Goal: Information Seeking & Learning: Learn about a topic

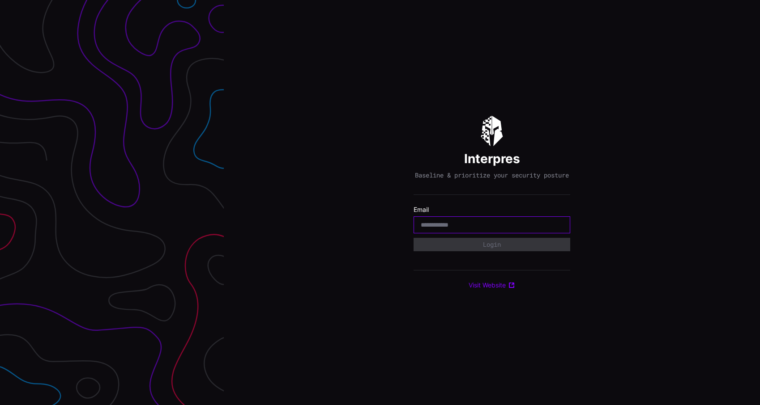
click at [473, 229] on input "email" at bounding box center [492, 225] width 142 height 8
type input "**********"
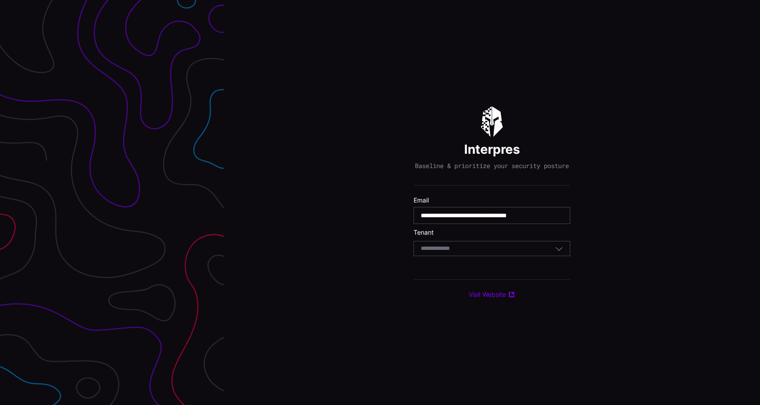
click at [473, 250] on div "Select Tenant" at bounding box center [488, 249] width 134 height 8
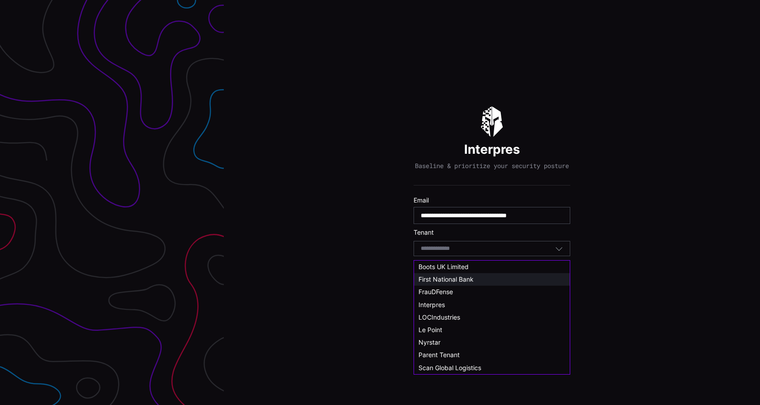
click at [473, 276] on span "First National Bank" at bounding box center [445, 280] width 55 height 8
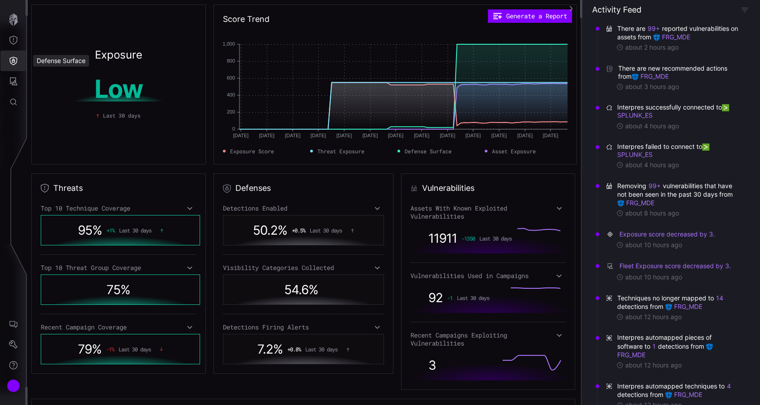
click at [8, 66] on button "Defense Surface" at bounding box center [13, 61] width 26 height 21
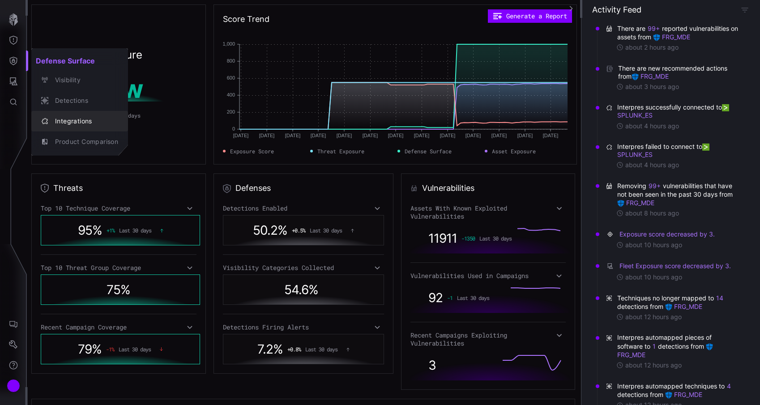
click at [59, 116] on div "Integrations" at bounding box center [85, 121] width 68 height 11
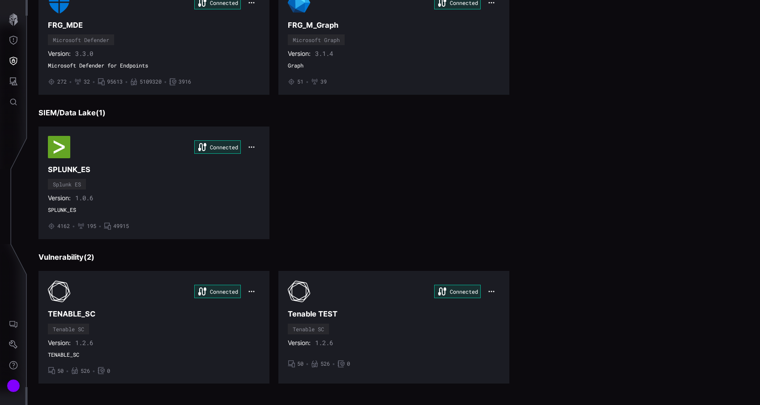
scroll to position [112, 0]
click at [143, 354] on span "TENABLE_SC" at bounding box center [154, 354] width 212 height 7
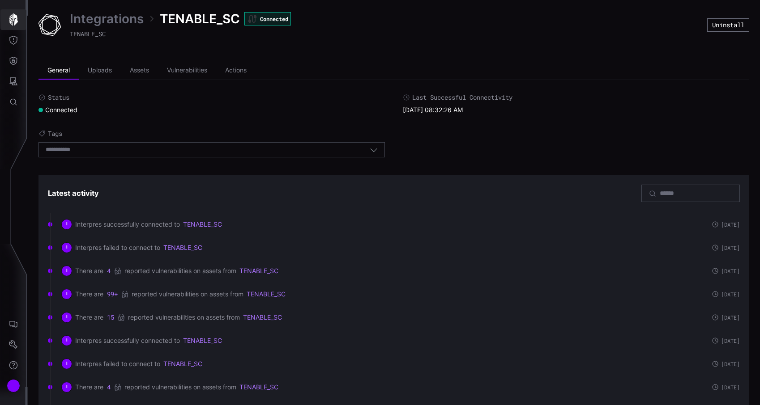
click at [8, 23] on icon "button" at bounding box center [13, 19] width 13 height 13
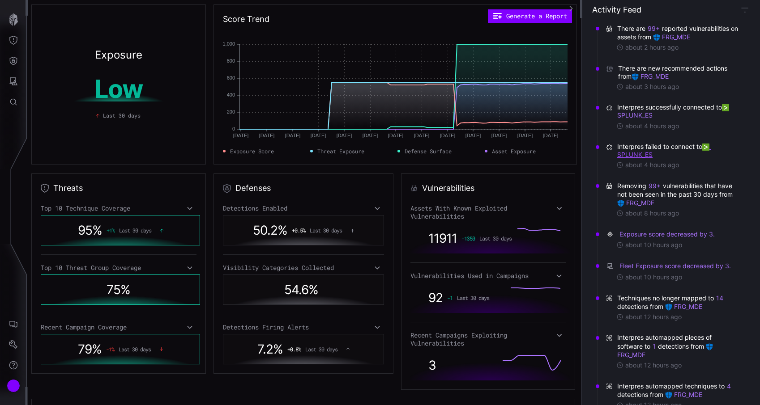
click at [642, 156] on link "SPLUNK_ES" at bounding box center [664, 151] width 94 height 16
click at [20, 387] on div "Account" at bounding box center [13, 386] width 13 height 13
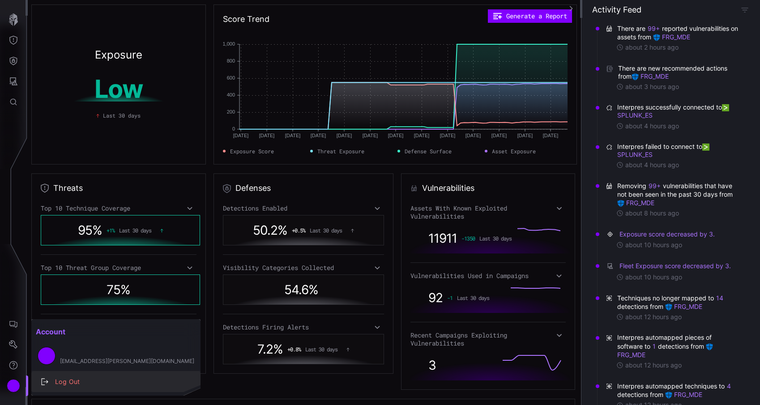
click at [50, 388] on button "Log Out" at bounding box center [115, 382] width 169 height 21
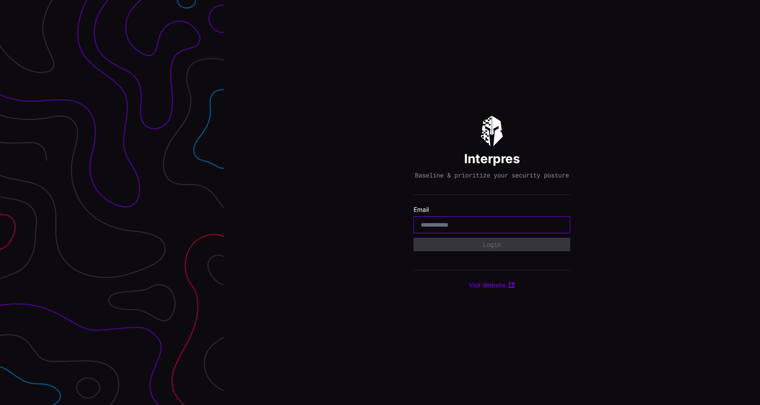
type input "**********"
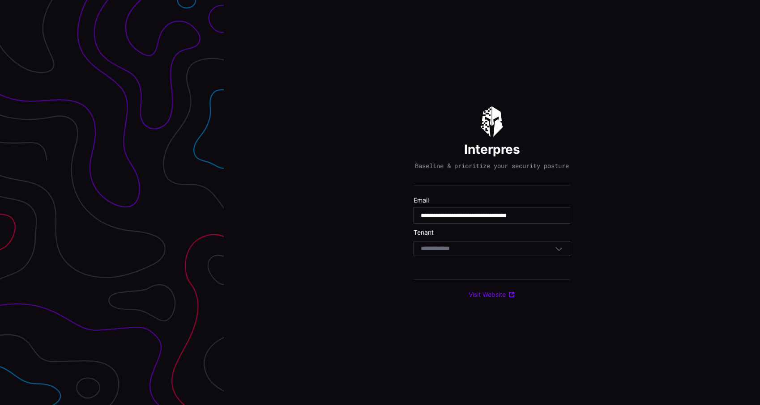
click at [482, 253] on div "Select Tenant" at bounding box center [488, 249] width 134 height 8
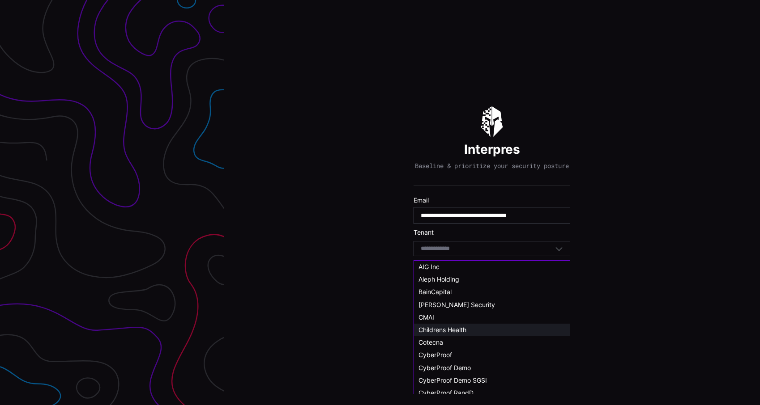
click at [458, 328] on span "Childrens Health" at bounding box center [442, 330] width 48 height 8
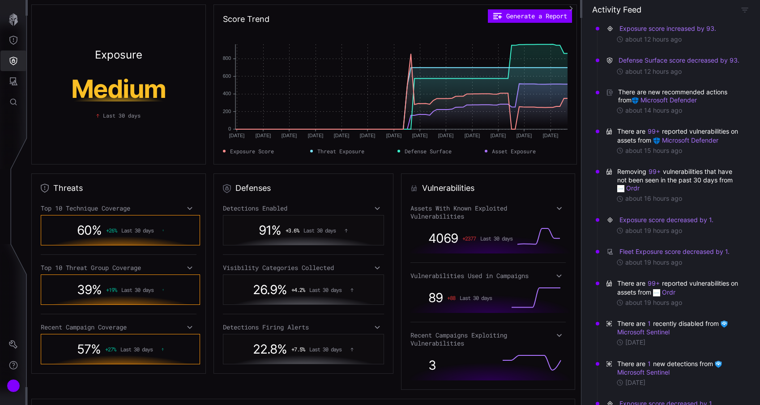
click at [17, 66] on button "Defense Surface" at bounding box center [13, 61] width 26 height 21
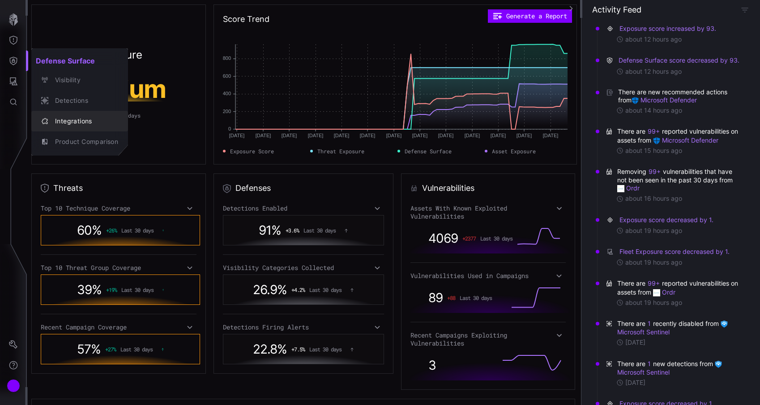
click at [69, 118] on div "Integrations" at bounding box center [85, 121] width 68 height 11
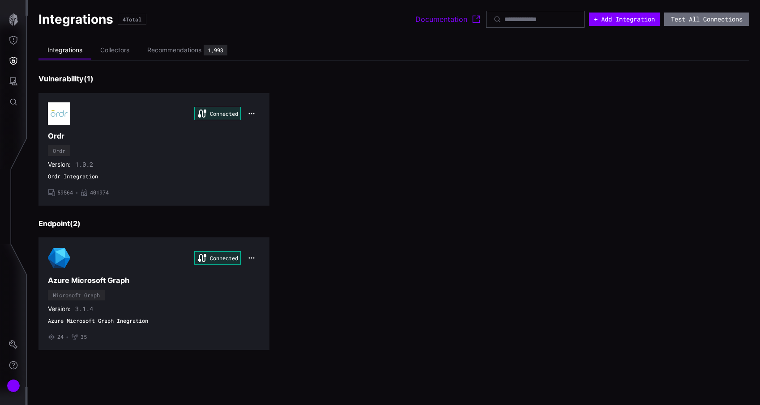
scroll to position [114, 0]
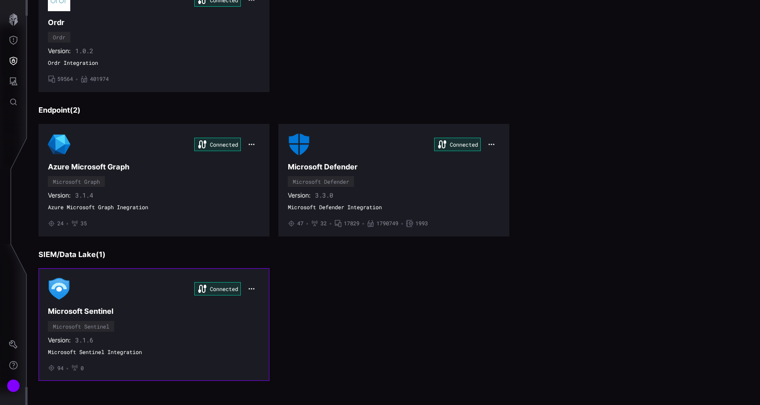
click at [155, 331] on div "Connected Microsoft Sentinel Microsoft Sentinel Version: 3.1.6 Microsoft Sentin…" at bounding box center [154, 325] width 212 height 94
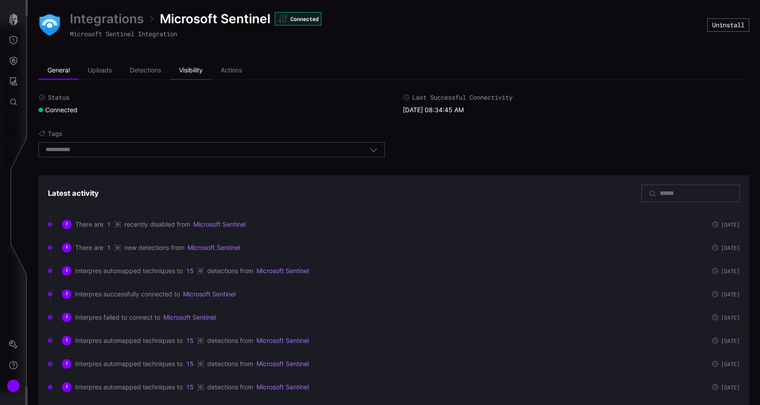
click at [192, 75] on li "Visibility" at bounding box center [191, 71] width 42 height 18
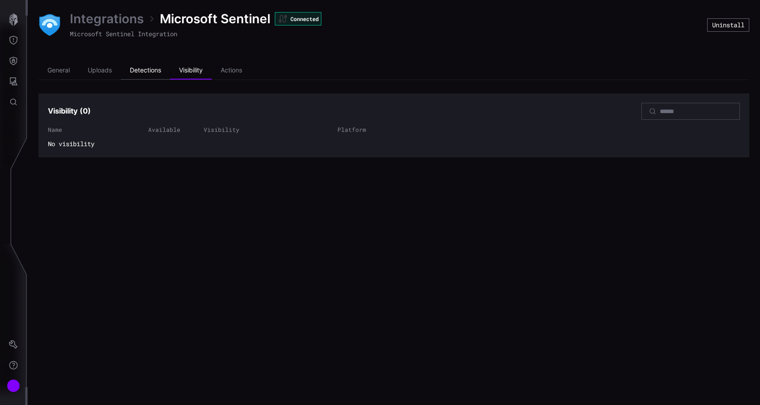
click at [161, 66] on li "Detections" at bounding box center [145, 71] width 49 height 18
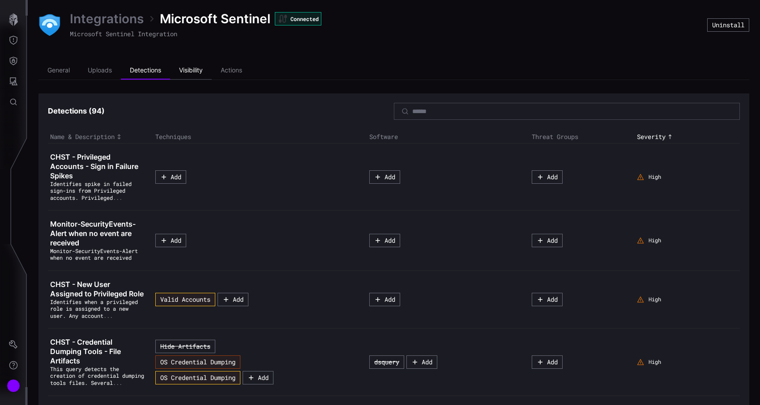
click at [189, 79] on li "Visibility" at bounding box center [191, 71] width 42 height 18
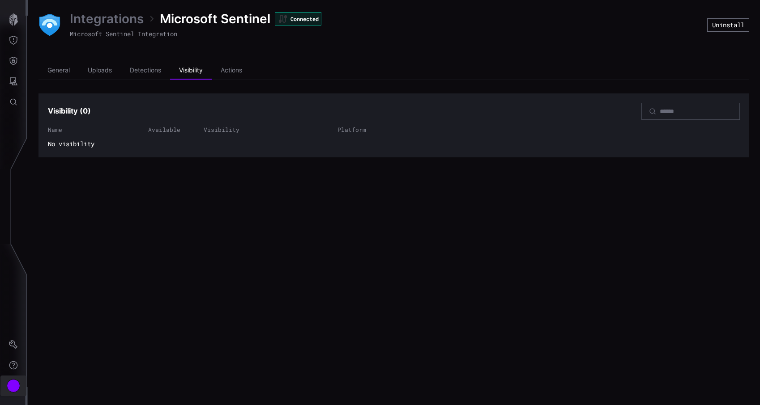
click at [14, 383] on div "Account" at bounding box center [13, 386] width 13 height 13
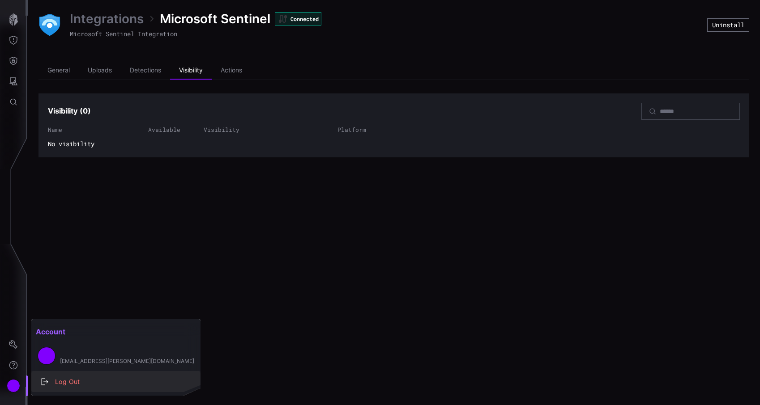
click at [68, 376] on button "Log Out" at bounding box center [115, 382] width 169 height 21
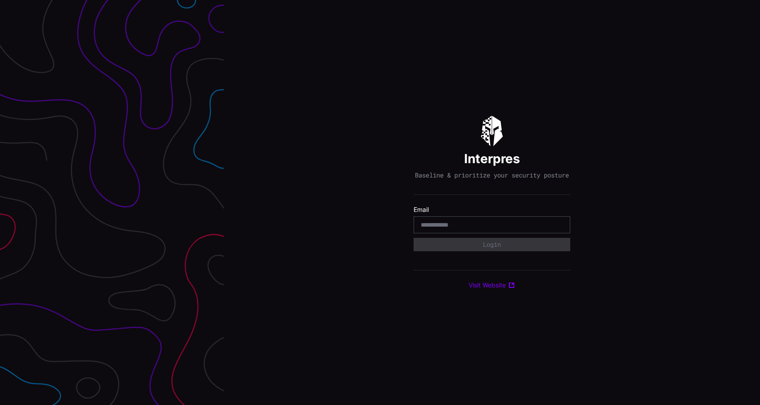
type input "**********"
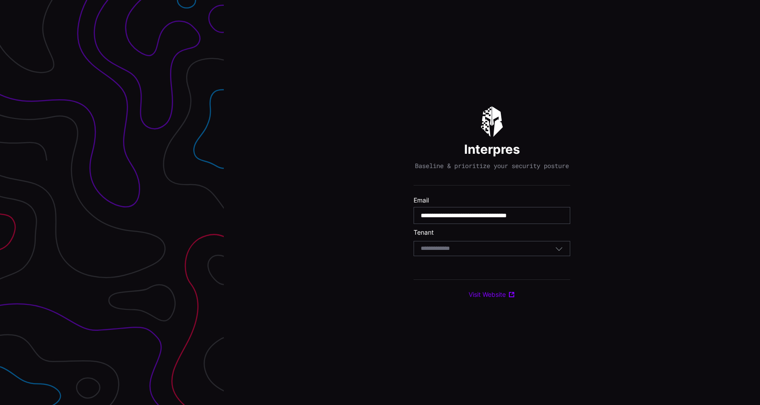
click at [489, 256] on div "Select Tenant" at bounding box center [492, 248] width 157 height 15
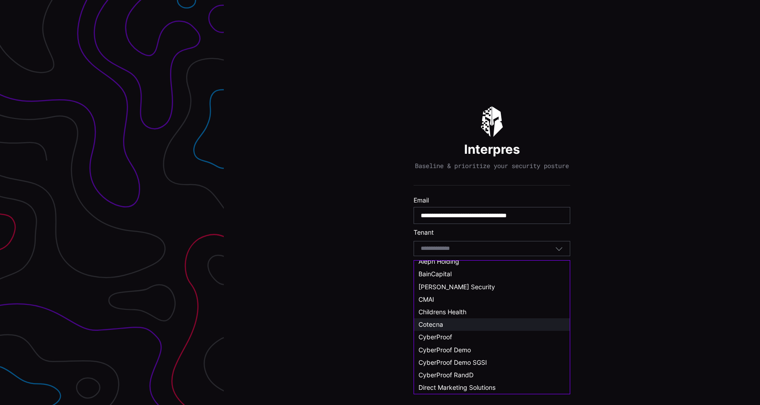
scroll to position [21, 0]
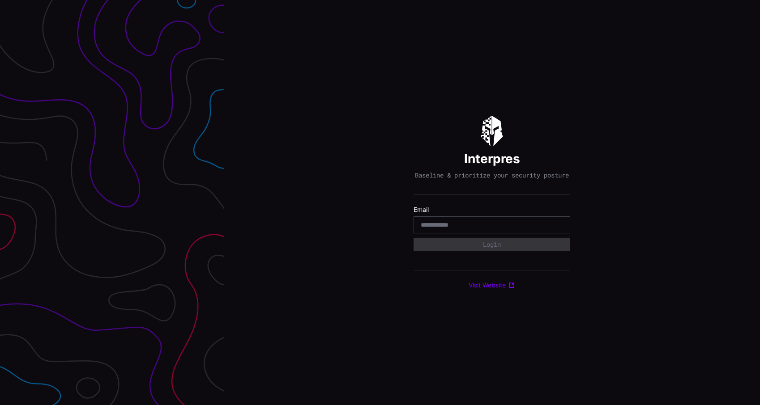
type input "**********"
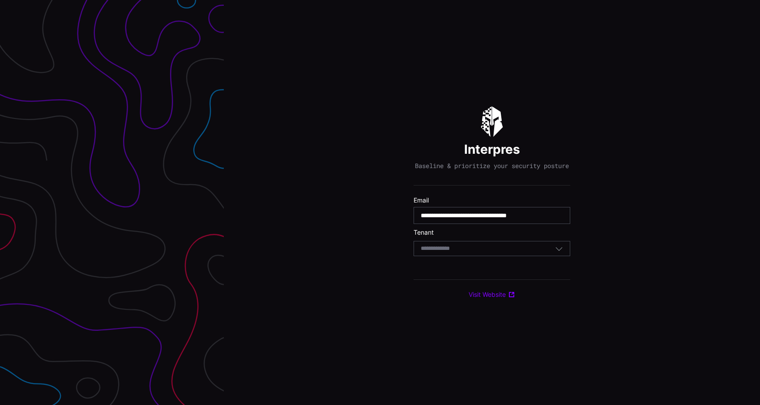
click at [491, 253] on div "Select Tenant" at bounding box center [488, 249] width 134 height 8
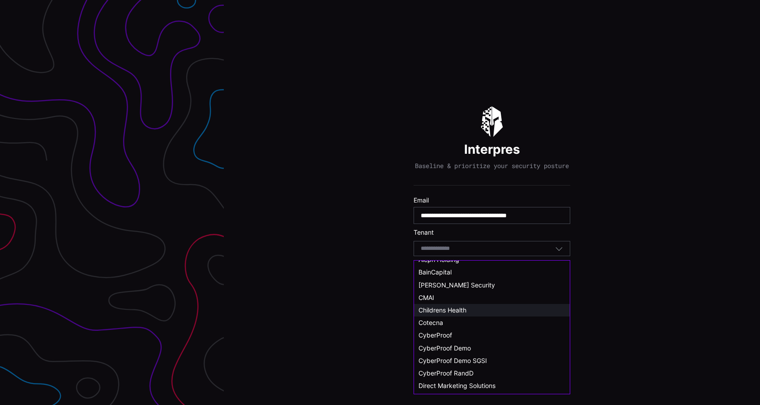
scroll to position [25, 0]
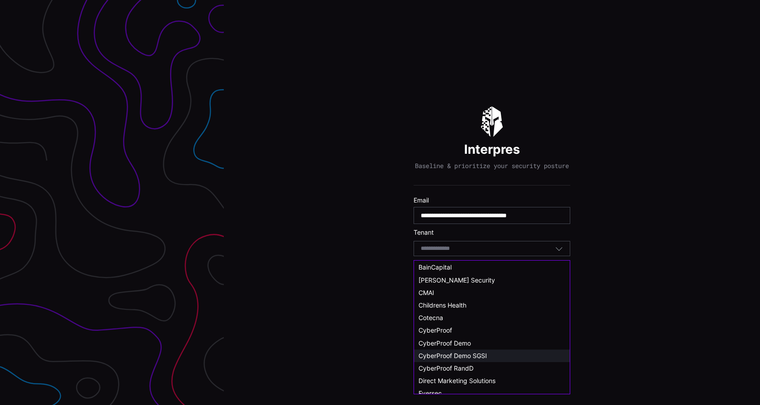
click at [477, 357] on span "CyberProof Demo SGSI" at bounding box center [452, 356] width 68 height 8
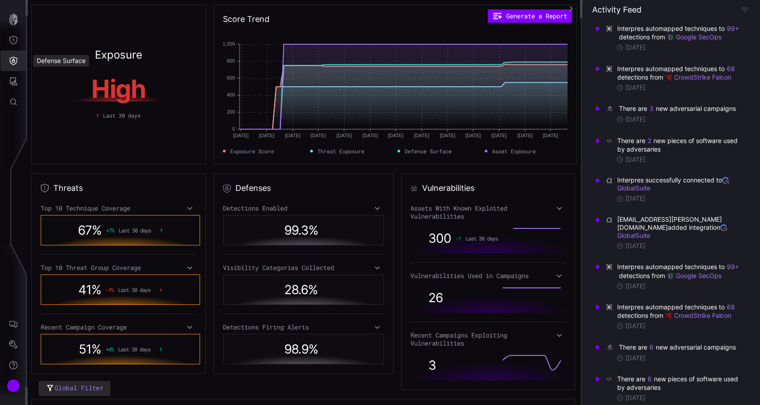
click at [12, 58] on icon "Defense Surface" at bounding box center [13, 60] width 9 height 9
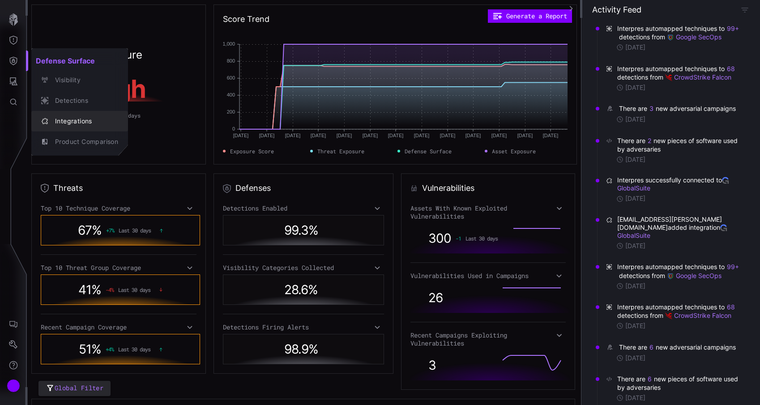
click at [81, 119] on div "Integrations" at bounding box center [85, 121] width 68 height 11
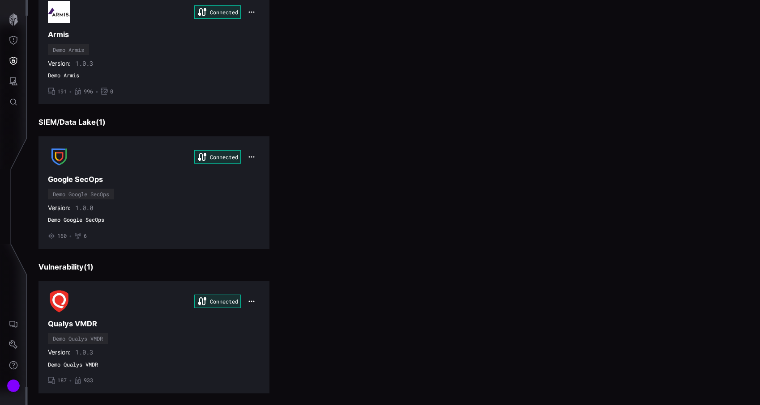
scroll to position [392, 0]
click at [179, 184] on div "Connected Google SecOps Demo Google SecOps Version: 1.0.0 Demo Google SecOps • …" at bounding box center [154, 192] width 212 height 94
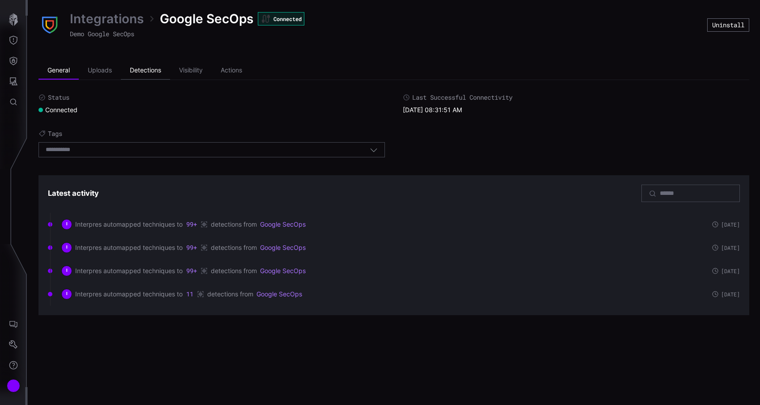
click at [154, 77] on li "Detections" at bounding box center [145, 71] width 49 height 18
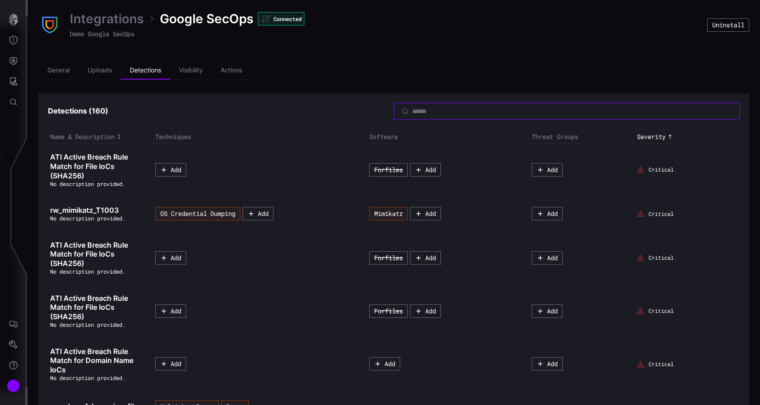
click at [527, 111] on input at bounding box center [567, 111] width 310 height 8
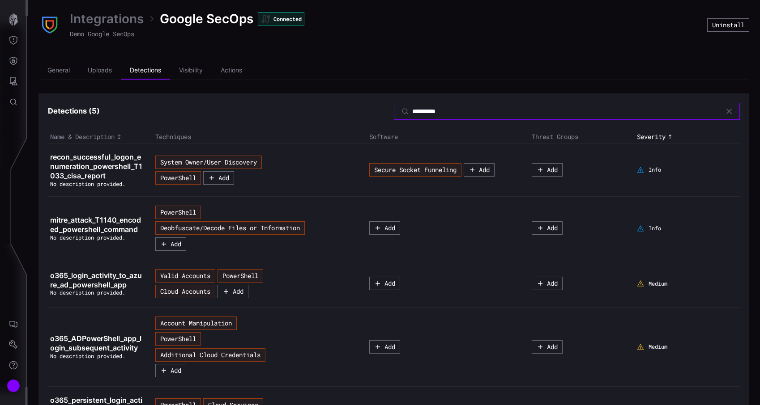
scroll to position [65, 0]
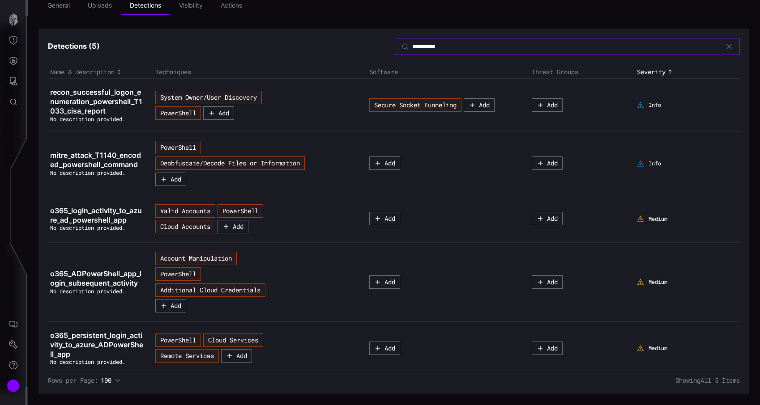
type input "**********"
click at [101, 149] on td "mitre_attack_T1140_encoded_powershell_command No description provided." at bounding box center [100, 164] width 105 height 64
drag, startPoint x: 143, startPoint y: 223, endPoint x: 167, endPoint y: 276, distance: 57.7
drag, startPoint x: 47, startPoint y: 209, endPoint x: 37, endPoint y: 209, distance: 10.7
click at [37, 209] on div "**********" at bounding box center [394, 170] width 732 height 470
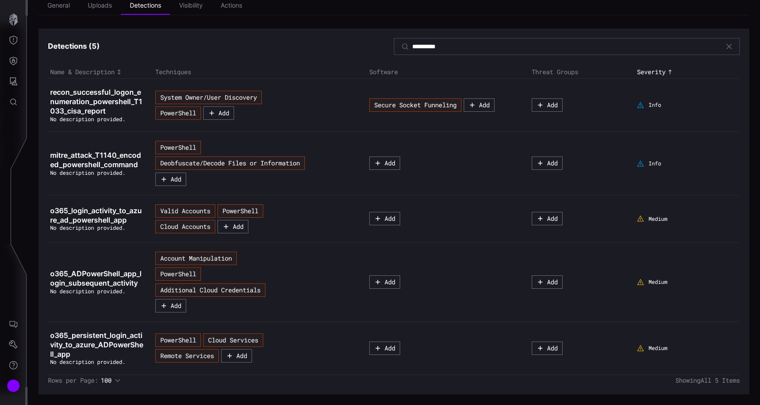
drag, startPoint x: 37, startPoint y: 209, endPoint x: 45, endPoint y: 208, distance: 8.1
click at [45, 208] on div "**********" at bounding box center [394, 170] width 732 height 470
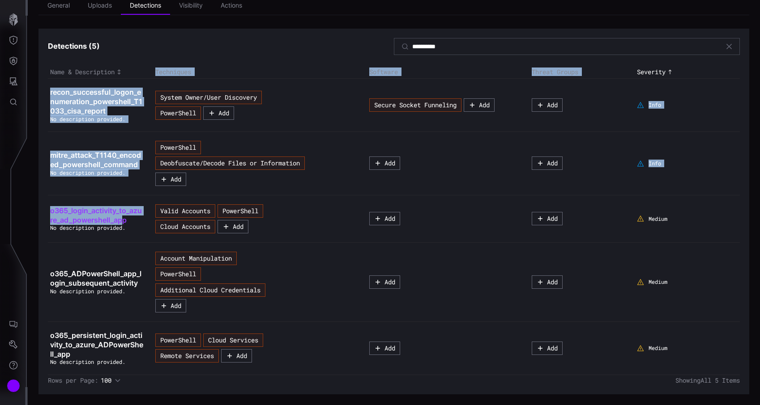
drag, startPoint x: 47, startPoint y: 213, endPoint x: 121, endPoint y: 218, distance: 74.9
click at [123, 218] on section "**********" at bounding box center [393, 212] width 711 height 366
click at [114, 189] on td "mitre_attack_T1140_encoded_powershell_command No description provided." at bounding box center [100, 164] width 105 height 64
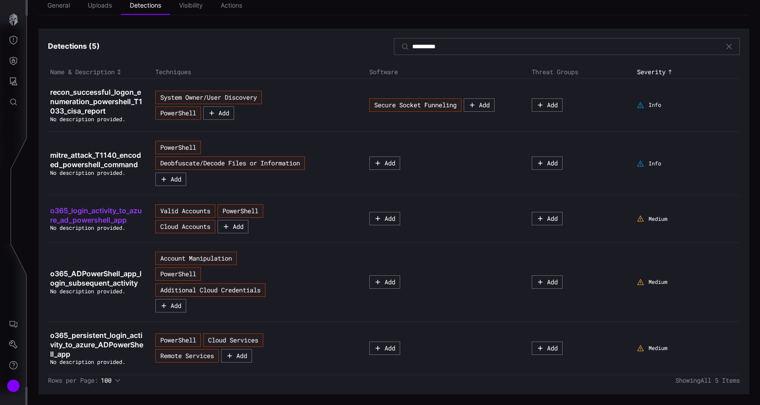
click at [94, 209] on span "o365_login_activity_to_azure_ad_powershell_app" at bounding box center [96, 215] width 92 height 18
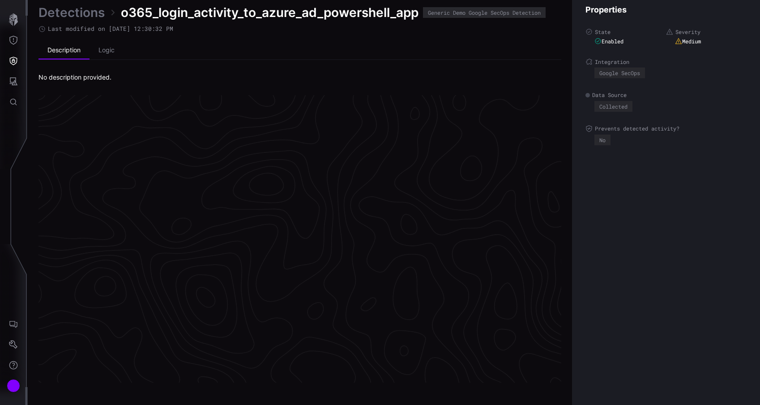
scroll to position [1870, 410]
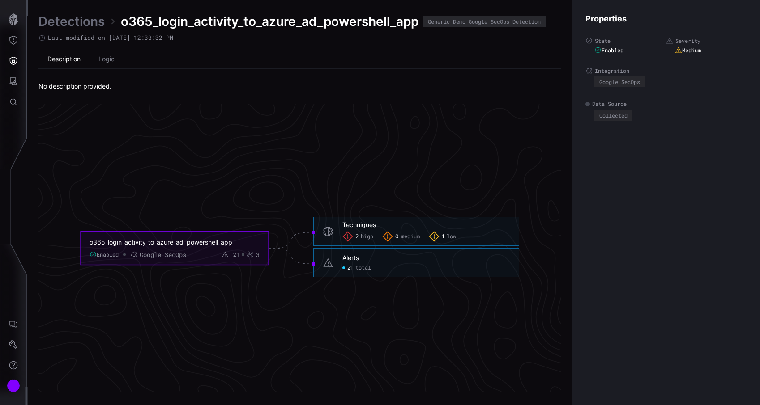
click at [170, 21] on span "o365_login_activity_to_azure_ad_powershell_app" at bounding box center [270, 21] width 298 height 16
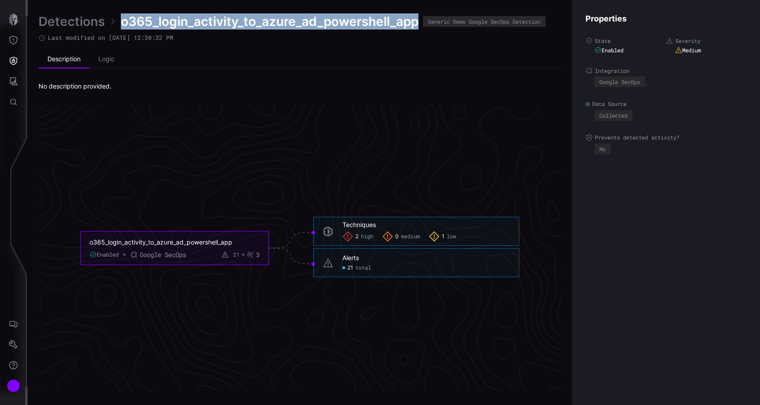
copy span "o365_login_activity_to_azure_ad_powershell_app"
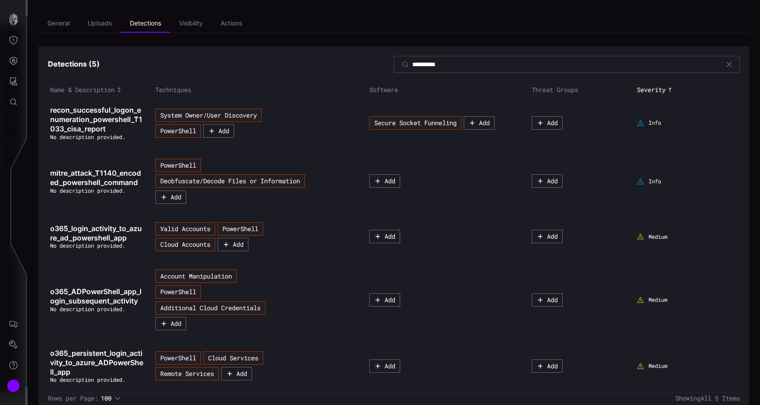
scroll to position [65, 0]
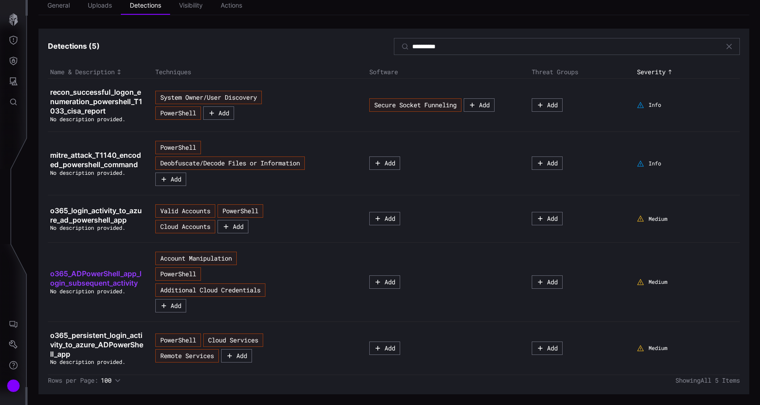
click at [132, 275] on span "o365_ADPowerShell_app_login_subsequent_activity" at bounding box center [95, 278] width 91 height 18
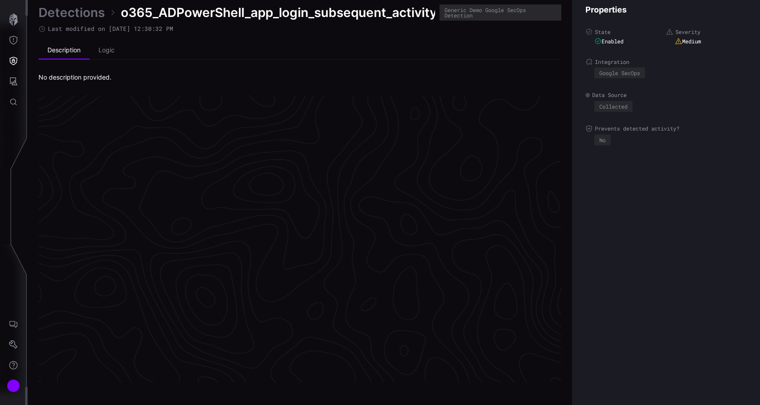
scroll to position [1870, 410]
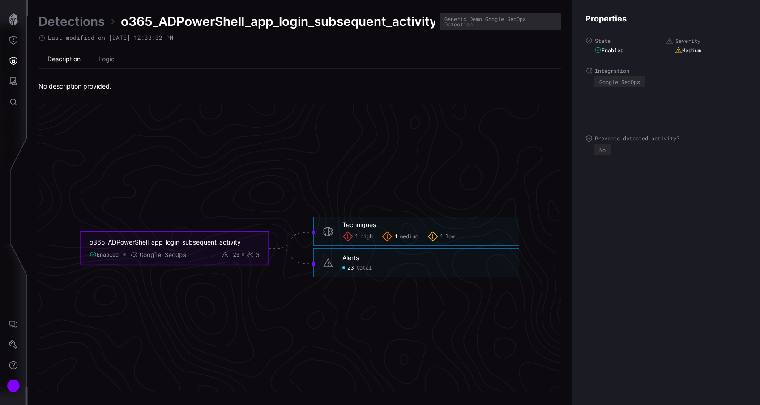
click at [173, 13] on div "Detections o365_ADPowerShell_app_login_subsequent_activity Generic Demo Google …" at bounding box center [394, 202] width 732 height 405
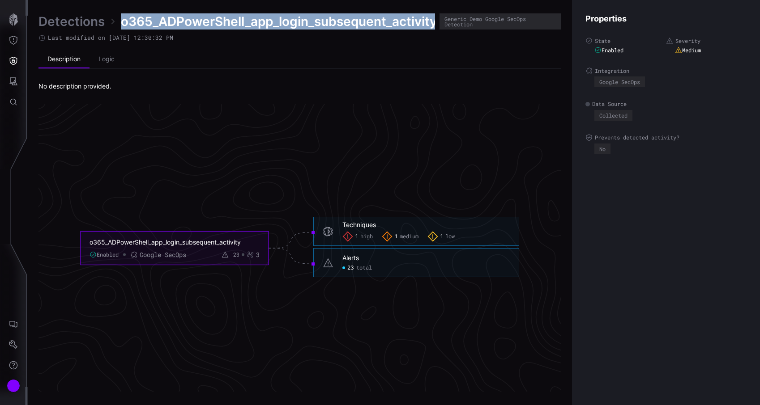
click at [177, 18] on span "o365_ADPowerShell_app_login_subsequent_activity" at bounding box center [278, 21] width 314 height 16
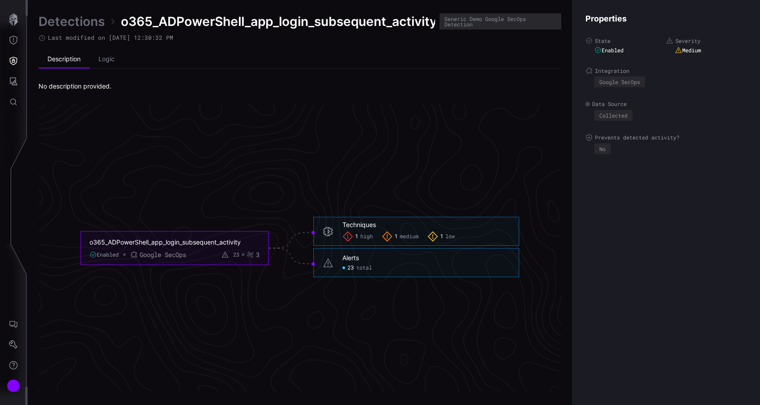
click at [177, 18] on span "o365_ADPowerShell_app_login_subsequent_activity" at bounding box center [278, 21] width 314 height 16
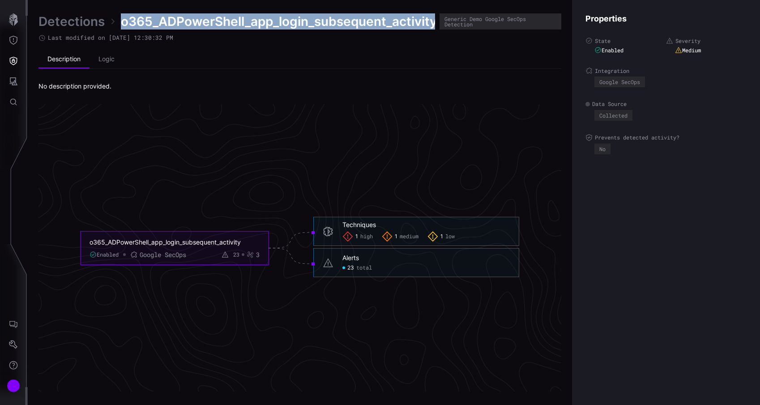
click at [144, 112] on icon "o365_ADPowerShell_app_login_subsequent_activity Enabled Google SecOps 23 3 Tech…" at bounding box center [300, 248] width 1343 height 4028
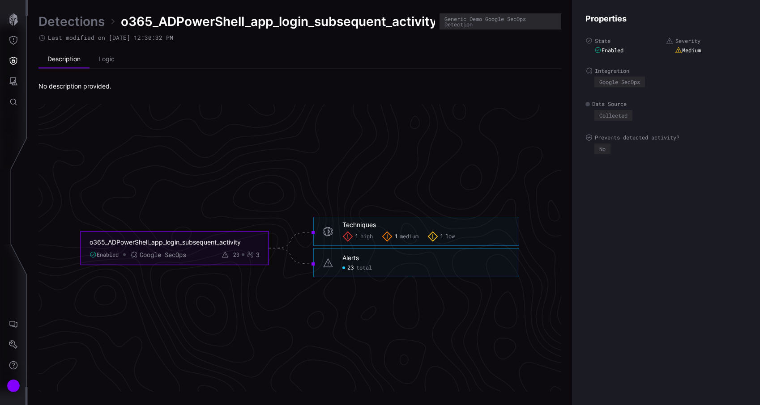
click at [85, 24] on link "Detections" at bounding box center [71, 21] width 66 height 16
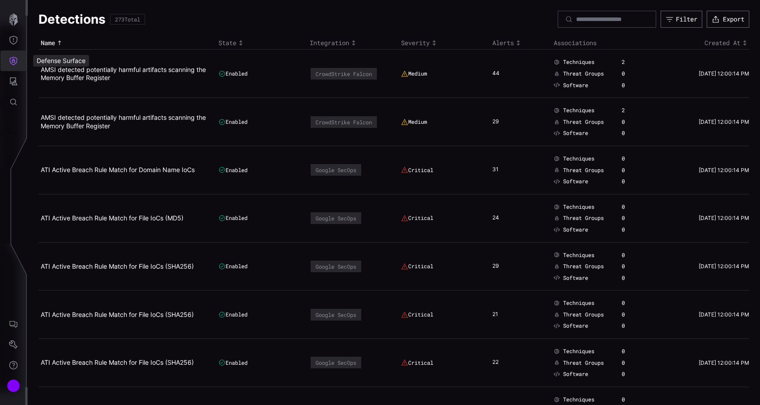
click at [14, 56] on icon "Defense Surface" at bounding box center [13, 60] width 9 height 9
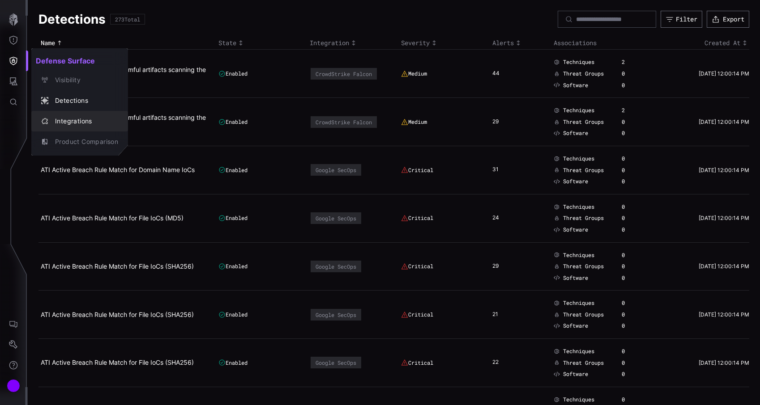
click at [90, 121] on div "Integrations" at bounding box center [85, 121] width 68 height 11
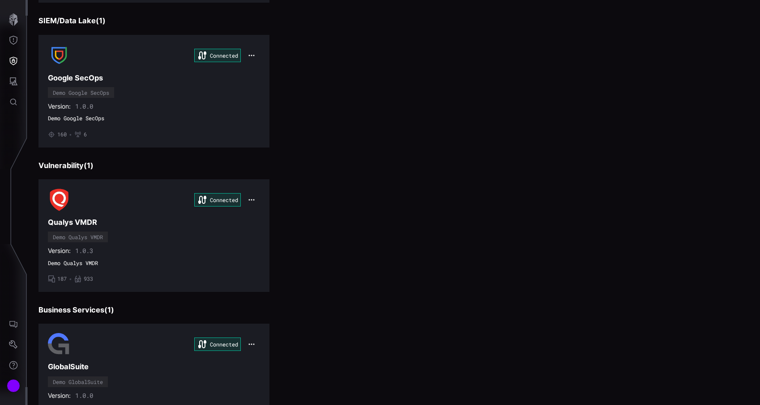
scroll to position [491, 0]
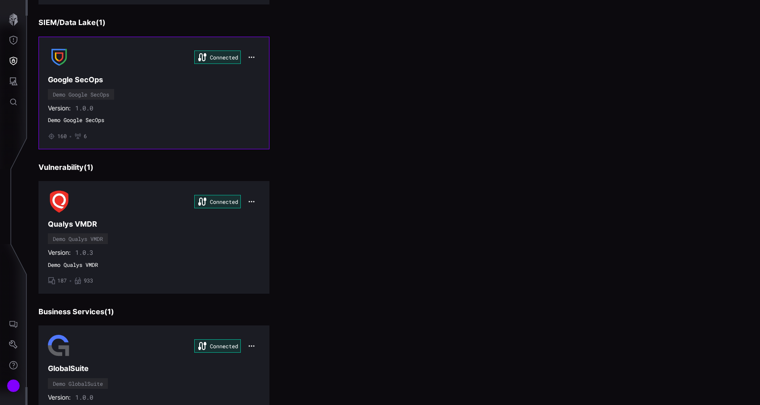
click at [201, 85] on div "Connected Google SecOps Demo Google SecOps Version: 1.0.0 Demo Google SecOps • …" at bounding box center [154, 93] width 212 height 94
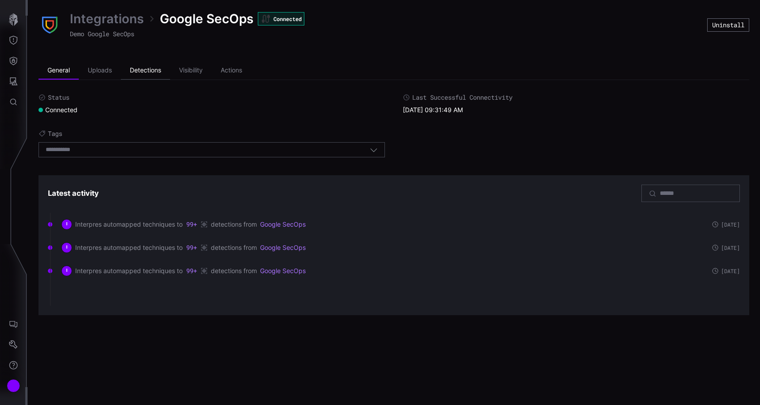
click at [162, 73] on li "Detections" at bounding box center [145, 71] width 49 height 18
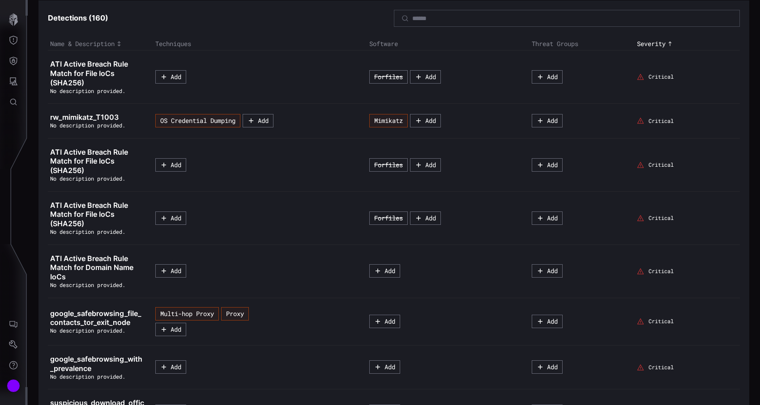
scroll to position [93, 0]
click at [469, 20] on input at bounding box center [567, 19] width 310 height 8
type input "********"
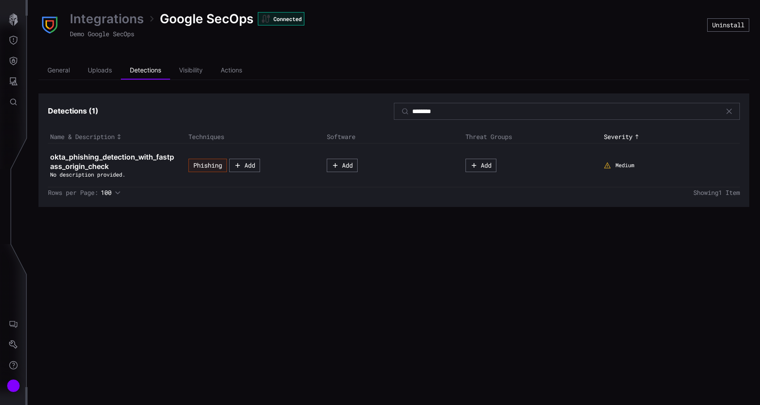
click at [121, 23] on link "Integrations" at bounding box center [107, 19] width 74 height 16
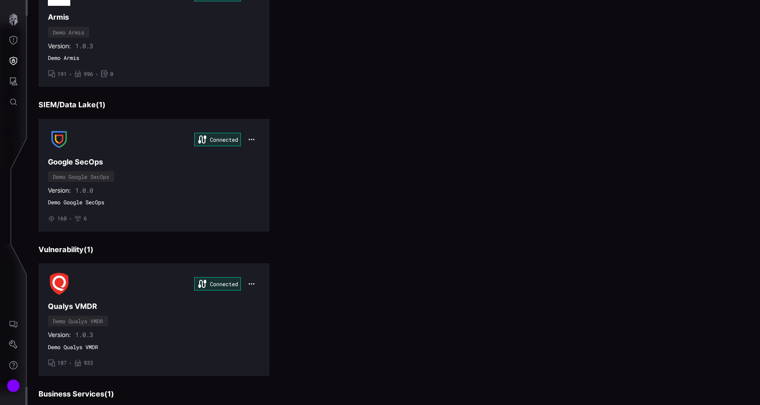
scroll to position [408, 0]
click at [169, 180] on div "Connected Google SecOps Demo Google SecOps Version: 1.0.0 Demo Google SecOps • …" at bounding box center [154, 176] width 212 height 94
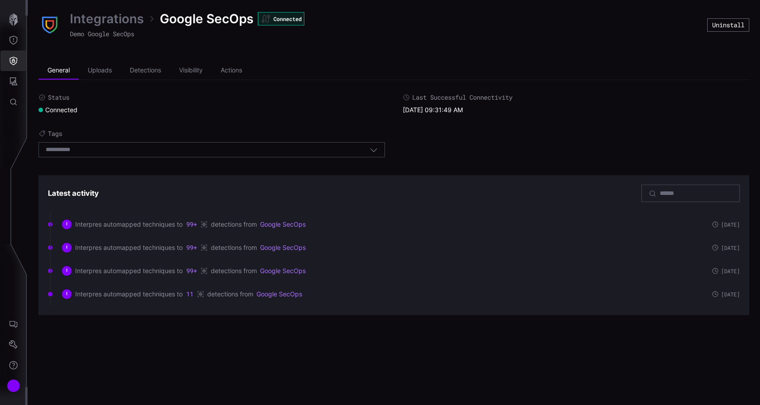
click at [19, 64] on button "Defense Surface" at bounding box center [13, 61] width 26 height 21
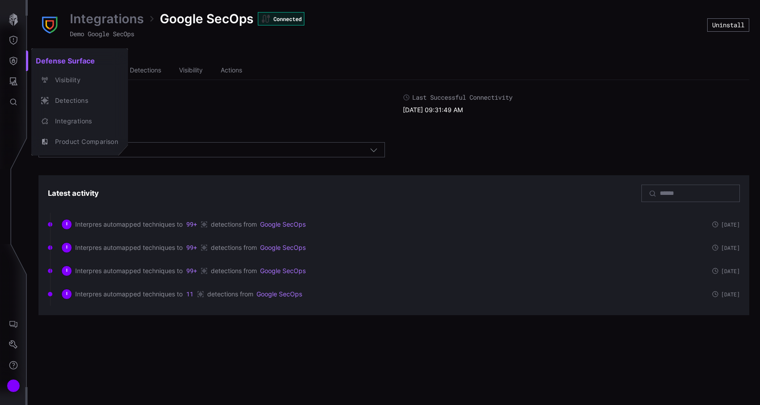
click at [16, 85] on div at bounding box center [380, 202] width 760 height 405
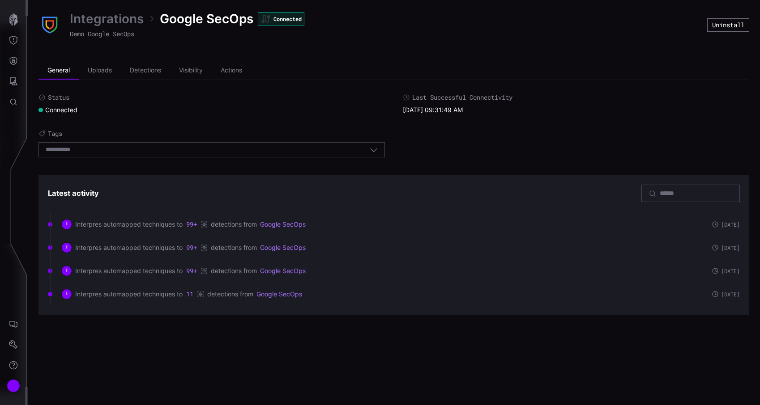
click at [16, 85] on icon "Attack Surface" at bounding box center [13, 81] width 9 height 9
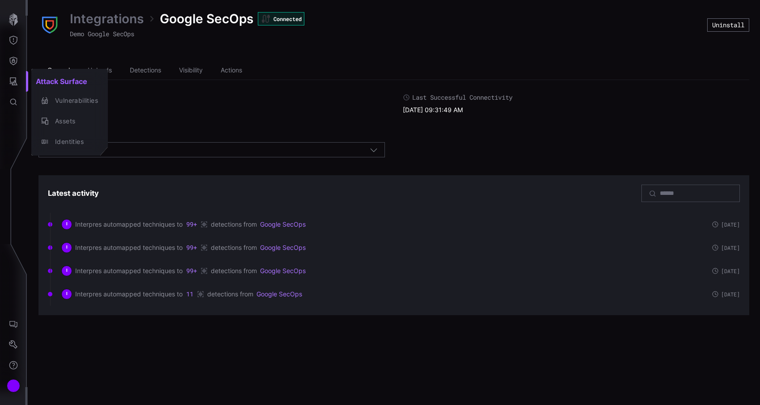
click at [12, 46] on div at bounding box center [380, 202] width 760 height 405
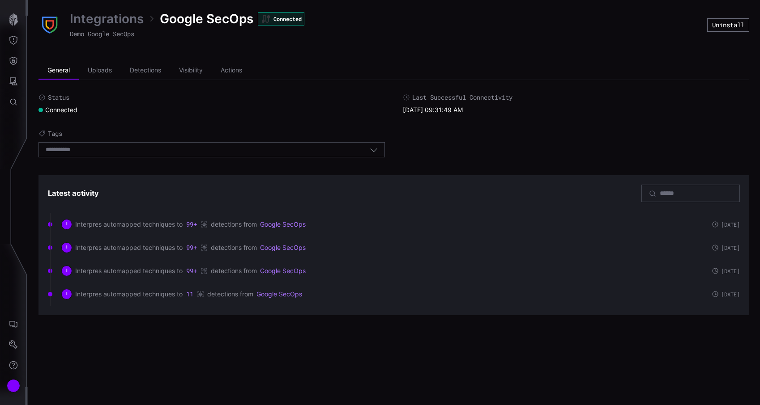
click at [12, 46] on div "Attack Surface Vulnerabilities Assets Identities" at bounding box center [381, 202] width 757 height 405
click at [12, 43] on icon "Threat Exposure" at bounding box center [13, 40] width 8 height 9
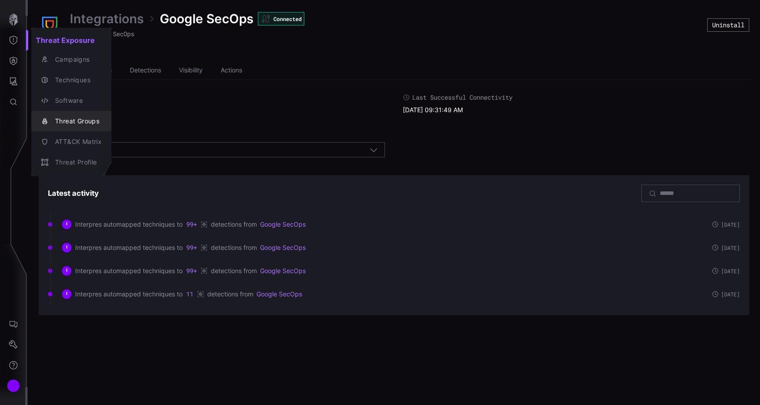
click at [76, 125] on div "Threat Groups" at bounding box center [76, 121] width 51 height 11
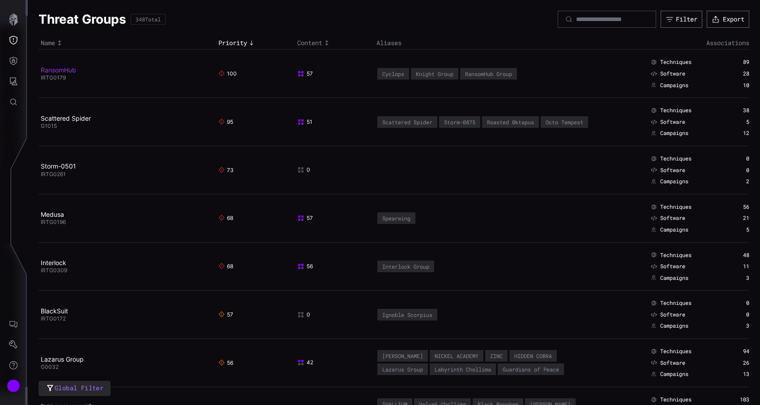
click at [68, 68] on link "RansomHub" at bounding box center [58, 70] width 35 height 8
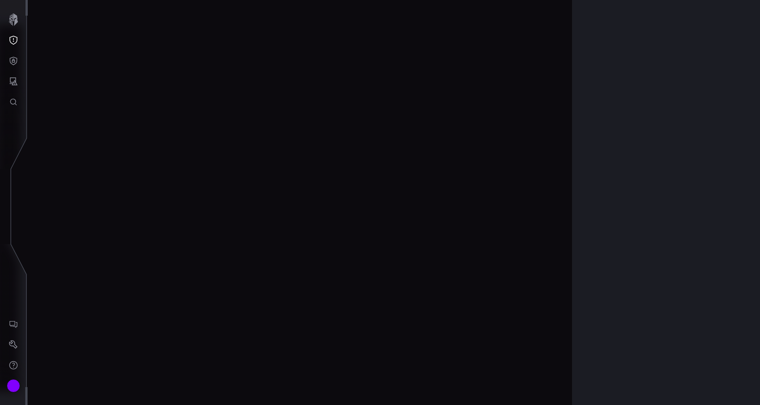
scroll to position [1864, 410]
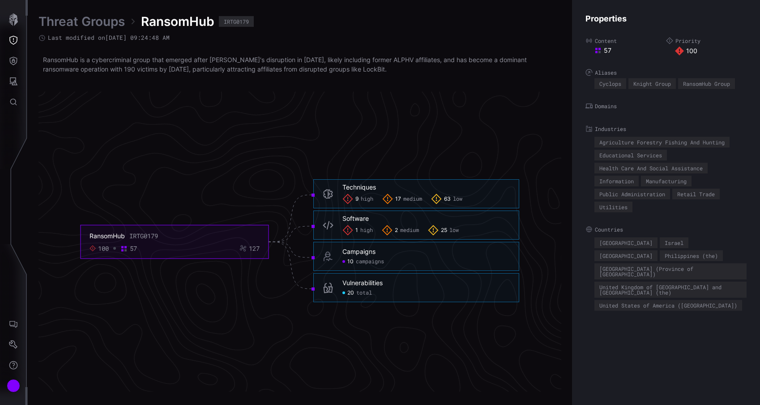
click at [377, 198] on div "9 high 17 medium 63 low" at bounding box center [425, 199] width 167 height 11
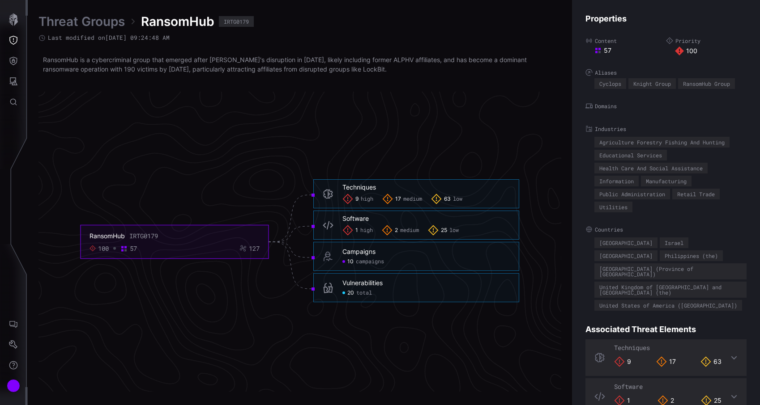
click at [344, 200] on icon at bounding box center [348, 199] width 10 height 10
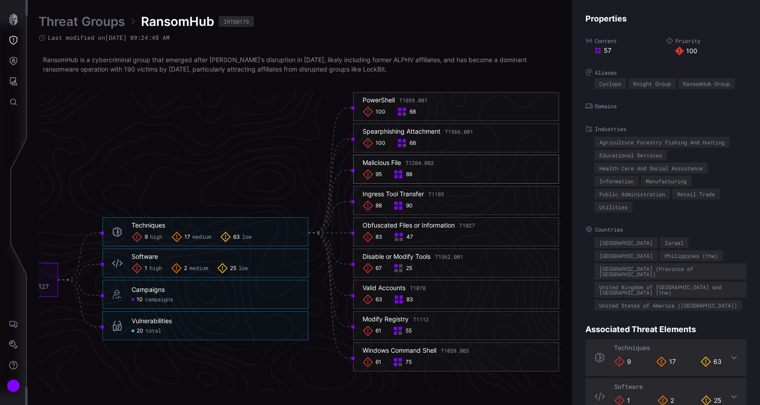
scroll to position [1872, 495]
click at [424, 177] on div "95 88" at bounding box center [456, 175] width 187 height 11
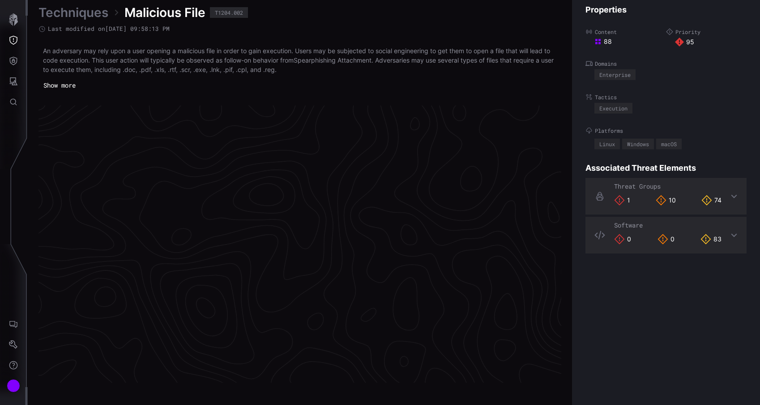
scroll to position [1875, 410]
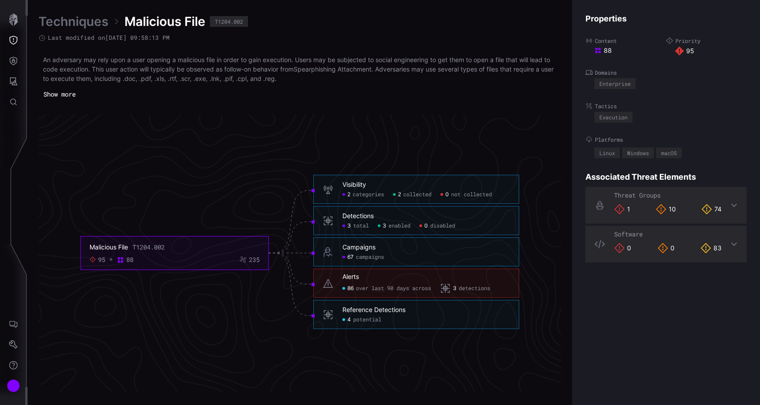
click at [420, 223] on div "0 disabled" at bounding box center [437, 226] width 36 height 7
click at [350, 218] on div "Detections" at bounding box center [357, 217] width 31 height 8
click at [353, 225] on div "3 total" at bounding box center [355, 226] width 26 height 7
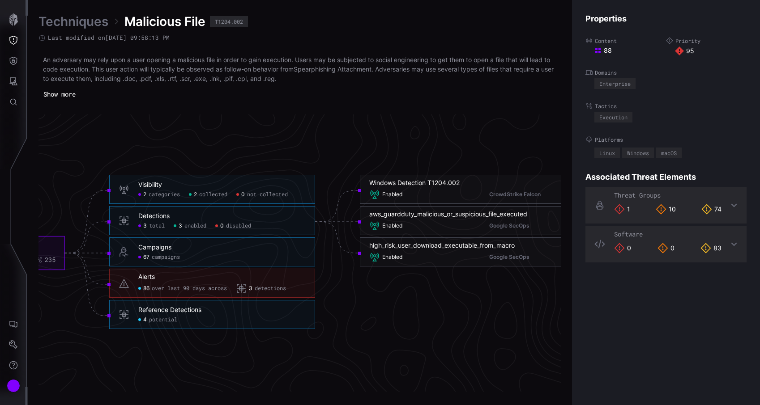
scroll to position [1875, 490]
click at [422, 190] on div "Enabled CrowdStrike Falcon" at bounding box center [461, 195] width 187 height 11
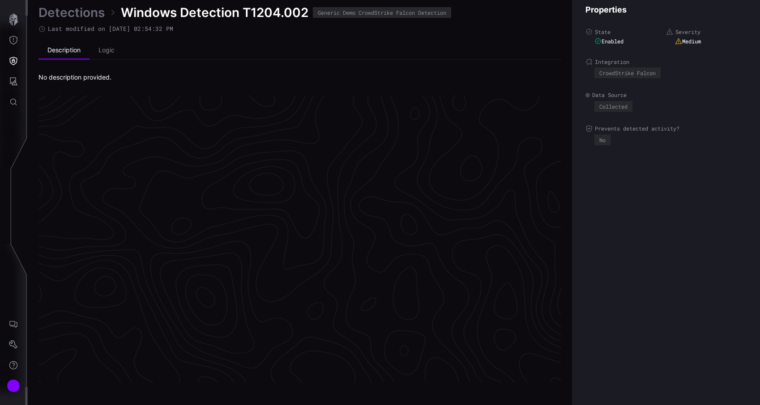
scroll to position [1870, 410]
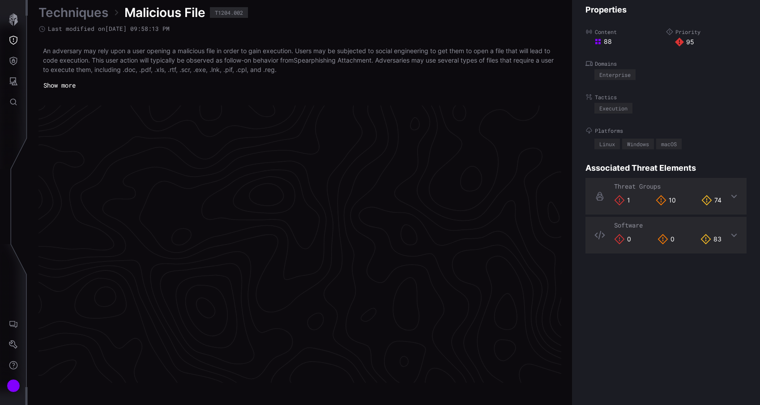
scroll to position [1875, 410]
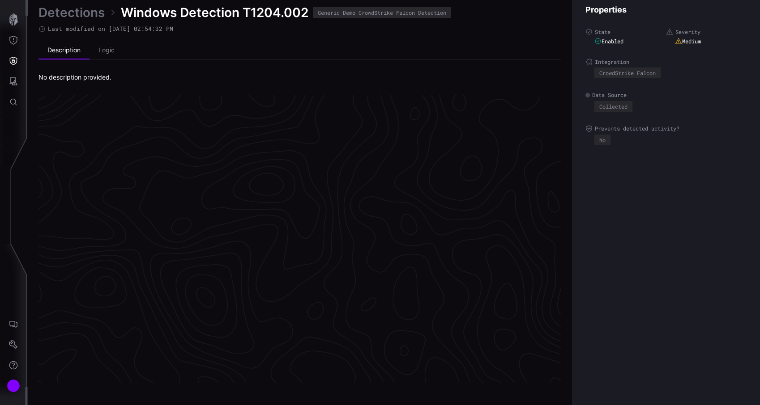
scroll to position [1870, 410]
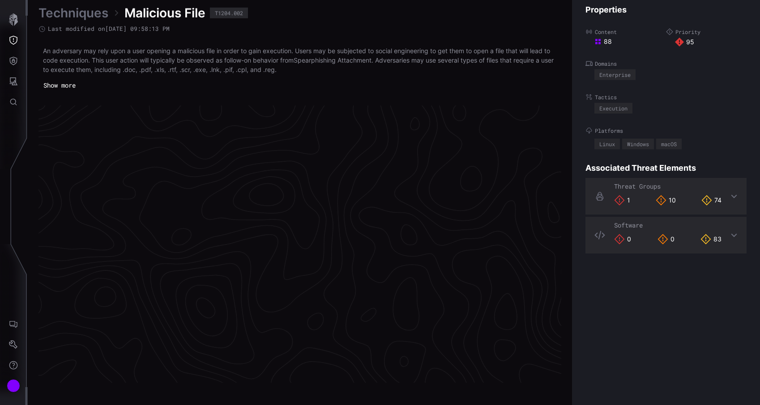
scroll to position [1875, 410]
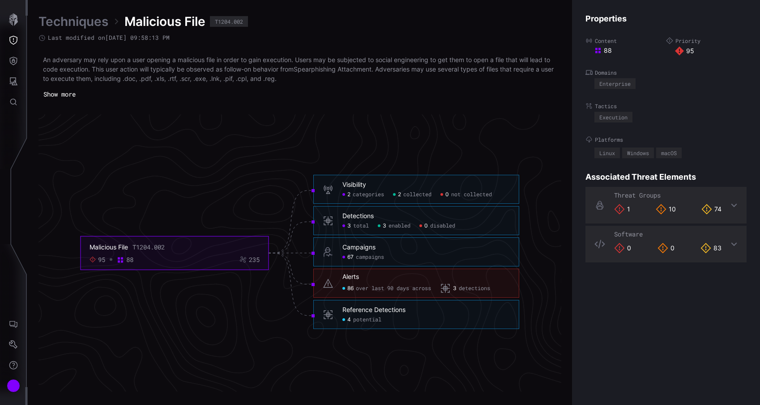
click at [409, 228] on span "enabled" at bounding box center [399, 226] width 22 height 7
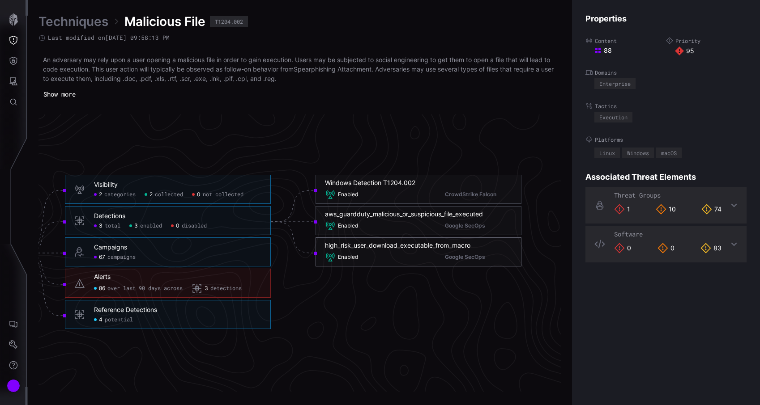
scroll to position [1875, 533]
click at [398, 254] on div "Enabled Google SecOps" at bounding box center [417, 257] width 187 height 11
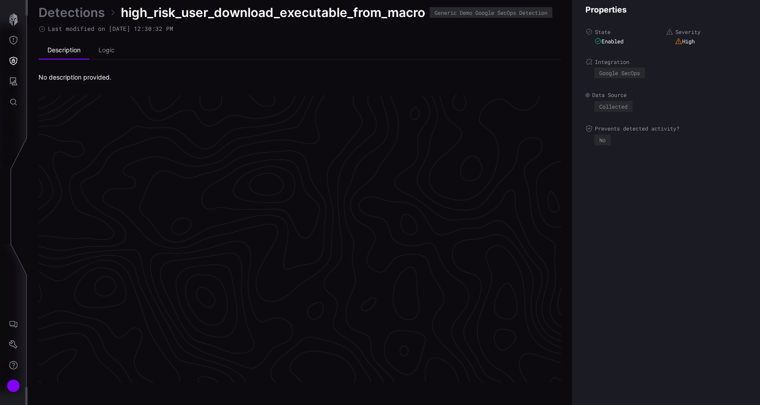
scroll to position [1870, 410]
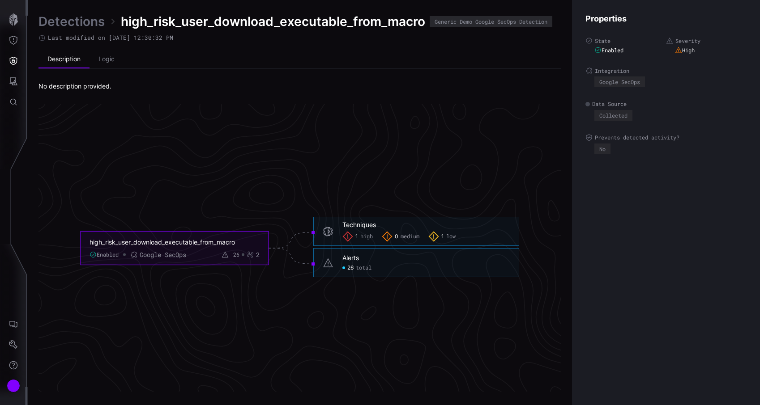
click at [385, 228] on h6 "Techniques" at bounding box center [425, 225] width 167 height 8
click at [358, 227] on div "Techniques" at bounding box center [359, 225] width 34 height 8
click at [358, 236] on div "1 high" at bounding box center [357, 236] width 30 height 11
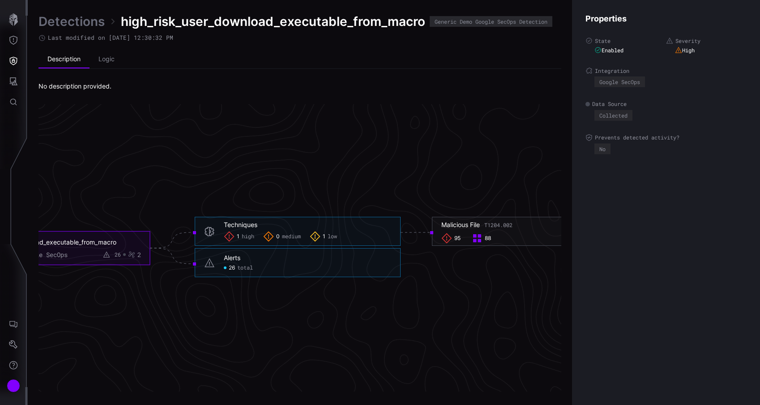
click at [336, 235] on span "low" at bounding box center [332, 236] width 9 height 7
click at [55, 24] on link "Detections" at bounding box center [71, 21] width 66 height 16
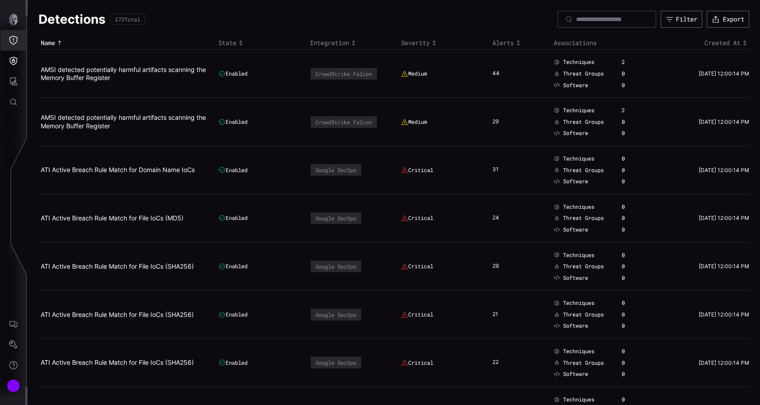
click at [17, 41] on icon "Threat Exposure" at bounding box center [13, 40] width 8 height 9
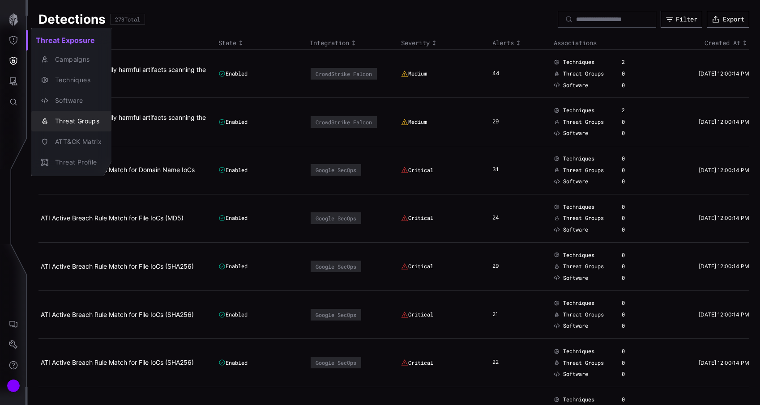
click at [73, 114] on button "Threat Groups" at bounding box center [71, 121] width 80 height 21
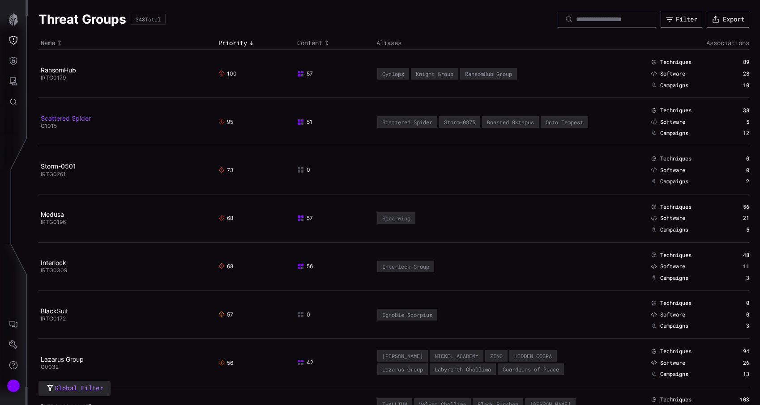
click at [75, 121] on link "Scattered Spider" at bounding box center [66, 119] width 50 height 8
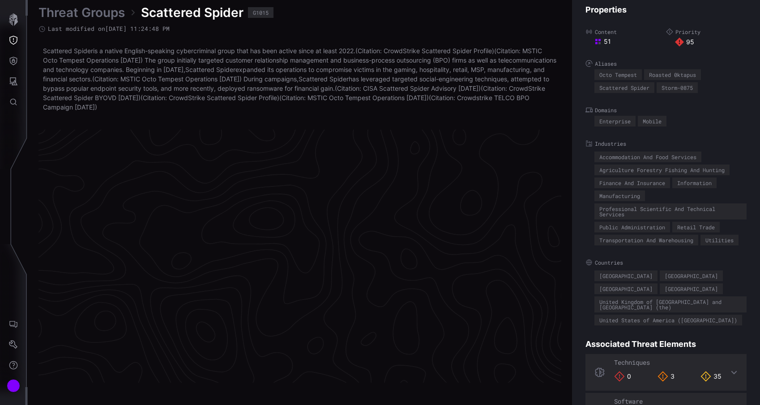
scroll to position [1887, 410]
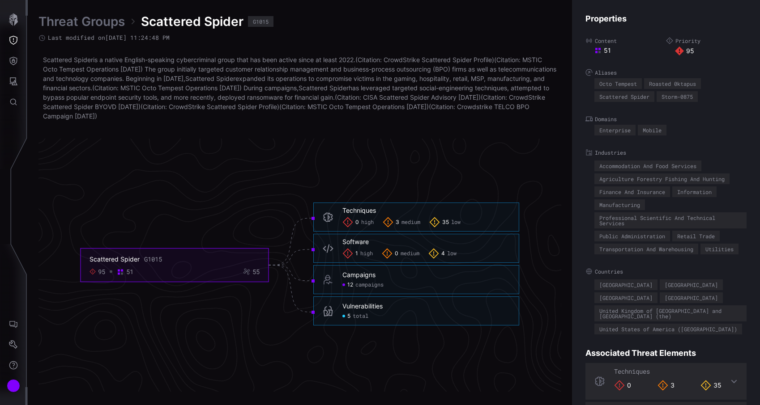
click at [418, 221] on span "medium" at bounding box center [410, 222] width 19 height 7
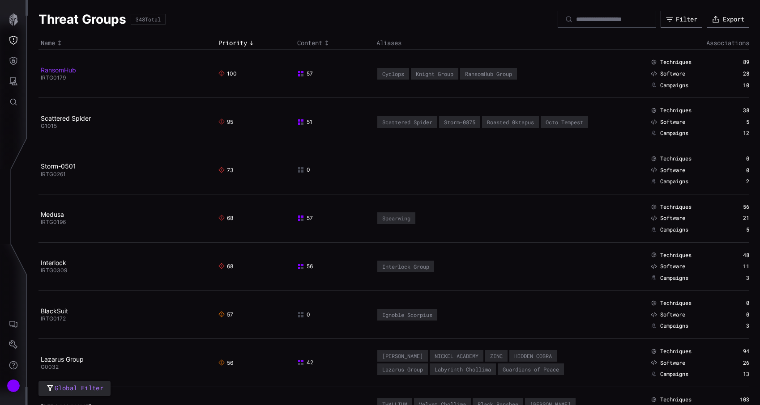
click at [67, 70] on link "RansomHub" at bounding box center [58, 70] width 35 height 8
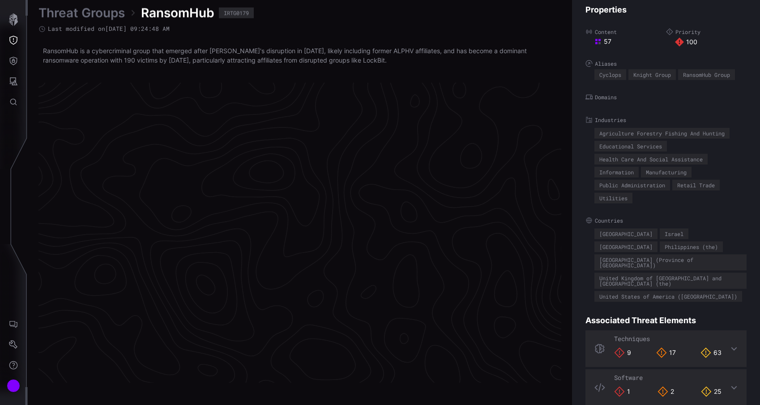
scroll to position [1864, 410]
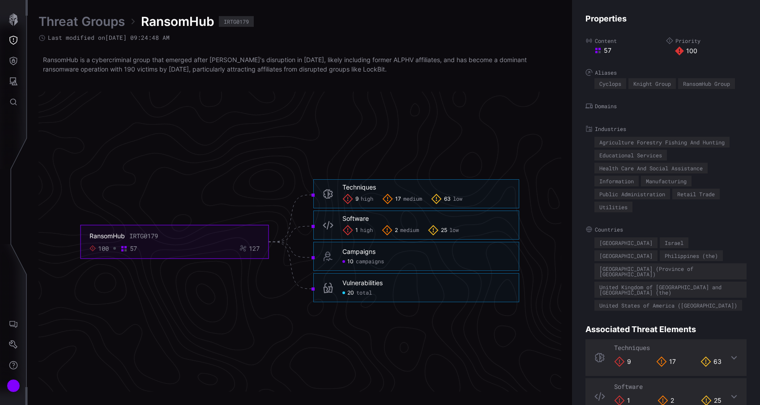
click at [392, 207] on div "Techniques 9 high 17 medium 63 low" at bounding box center [416, 193] width 206 height 29
click at [354, 204] on div "9 high" at bounding box center [357, 199] width 31 height 11
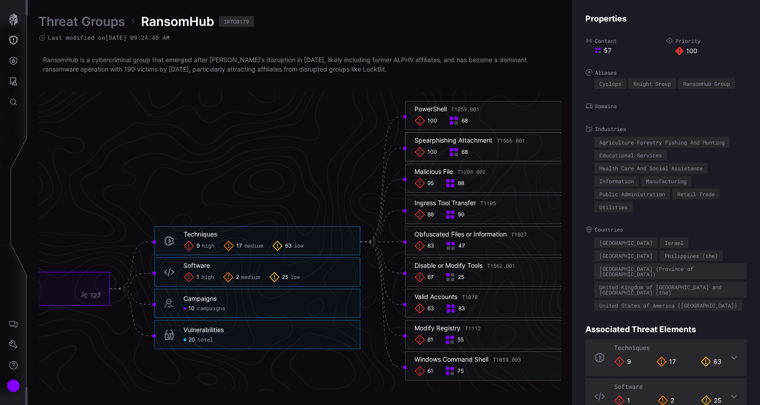
scroll to position [1864, 448]
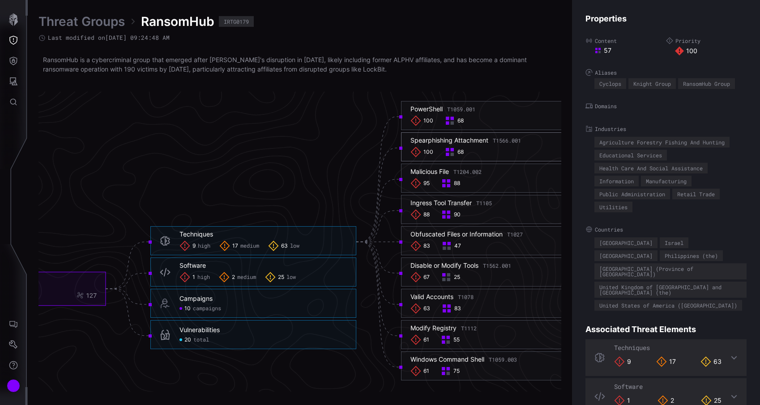
click at [477, 141] on div "Spearphishing Attachment T1566.001" at bounding box center [465, 141] width 111 height 8
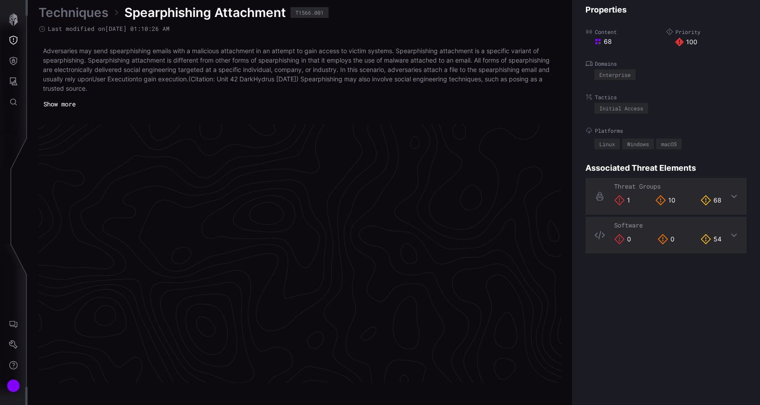
scroll to position [1885, 410]
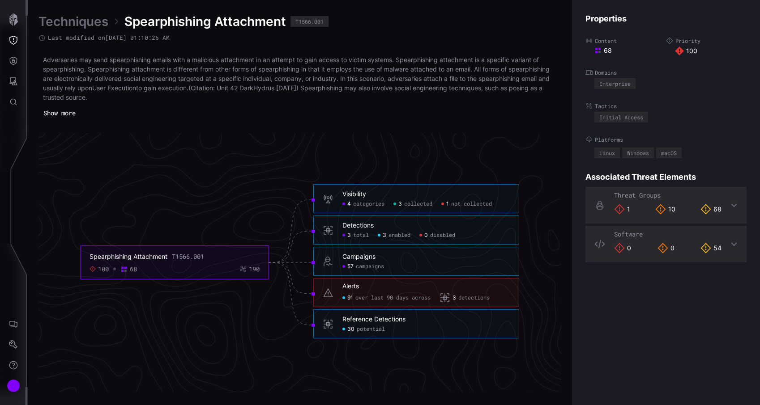
click at [356, 226] on div "Detections" at bounding box center [357, 226] width 31 height 8
click at [354, 236] on span "total" at bounding box center [361, 235] width 16 height 7
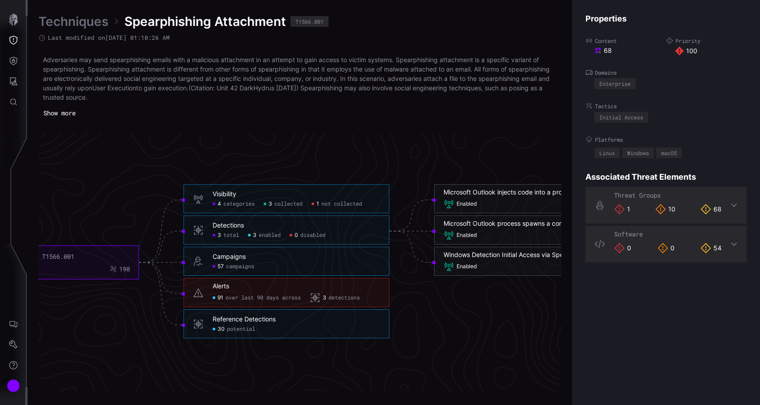
scroll to position [1885, 408]
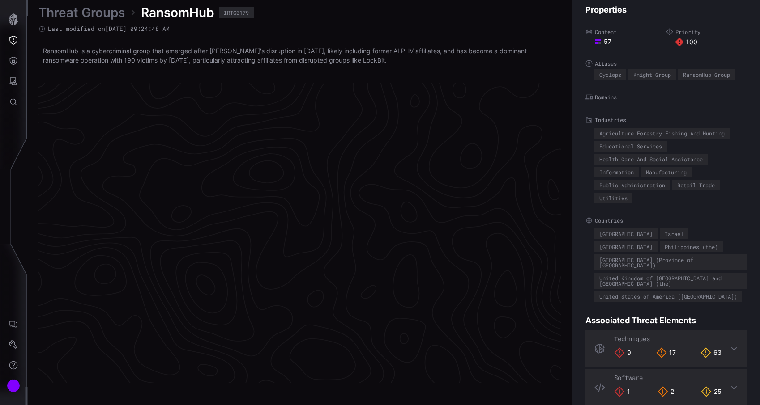
scroll to position [1864, 410]
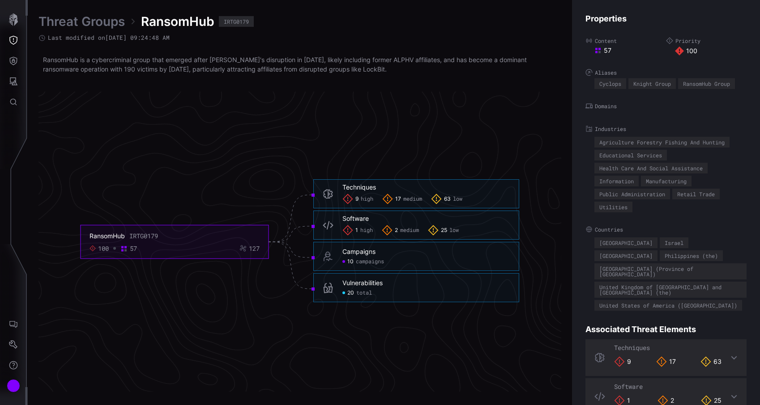
click at [369, 202] on span "high" at bounding box center [367, 199] width 13 height 7
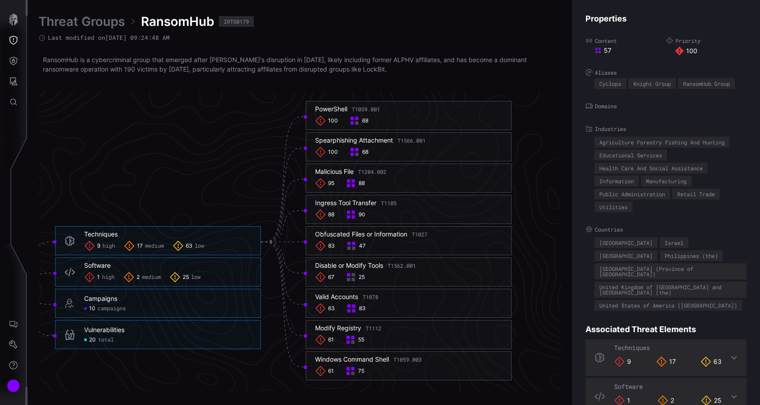
scroll to position [1864, 544]
click at [406, 147] on div "100 68" at bounding box center [407, 152] width 187 height 11
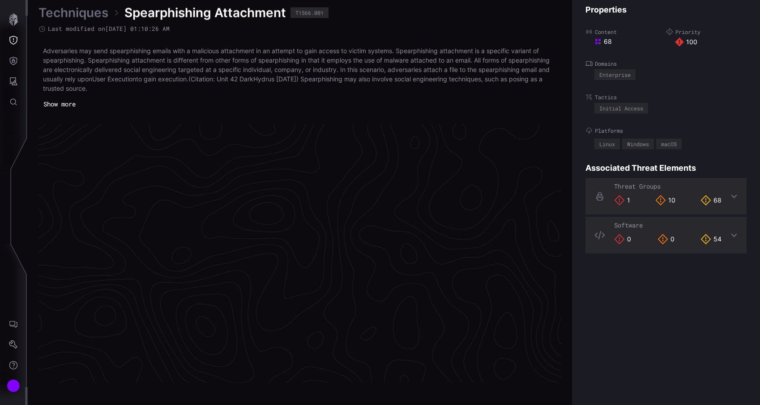
scroll to position [1885, 410]
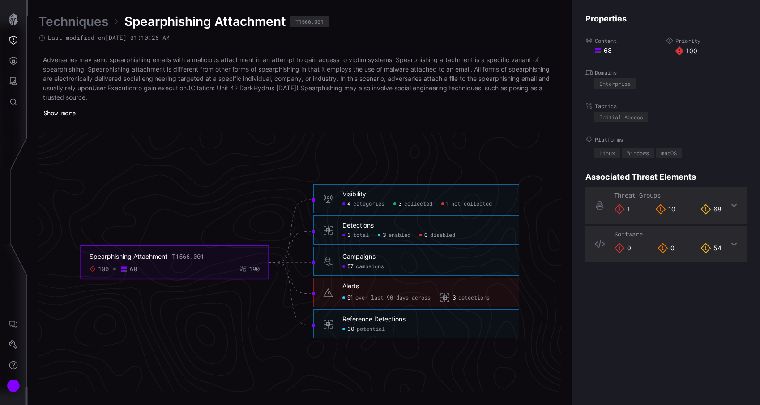
click at [420, 230] on h6 "Detections" at bounding box center [425, 226] width 167 height 8
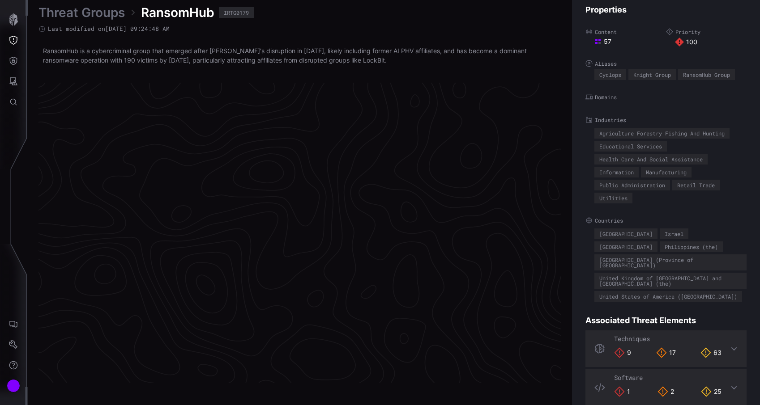
scroll to position [1864, 410]
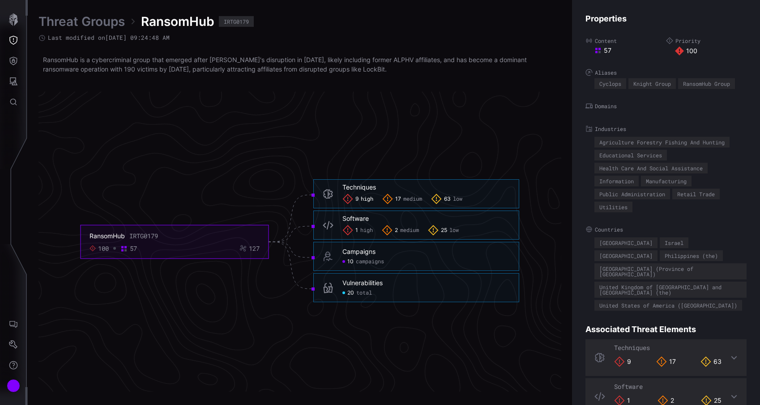
click at [357, 202] on span "9" at bounding box center [356, 199] width 3 height 7
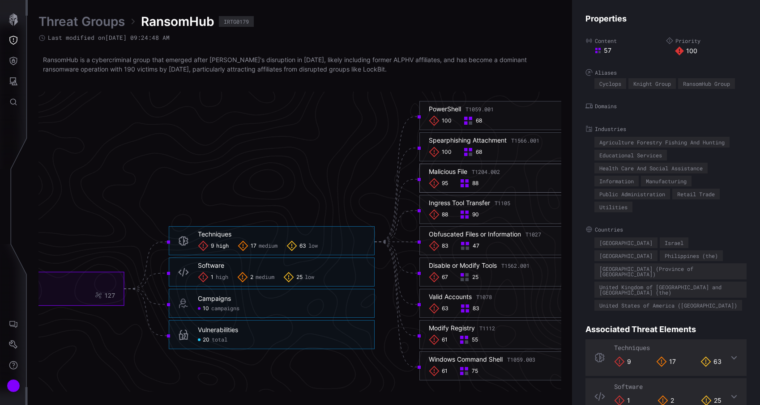
scroll to position [1864, 443]
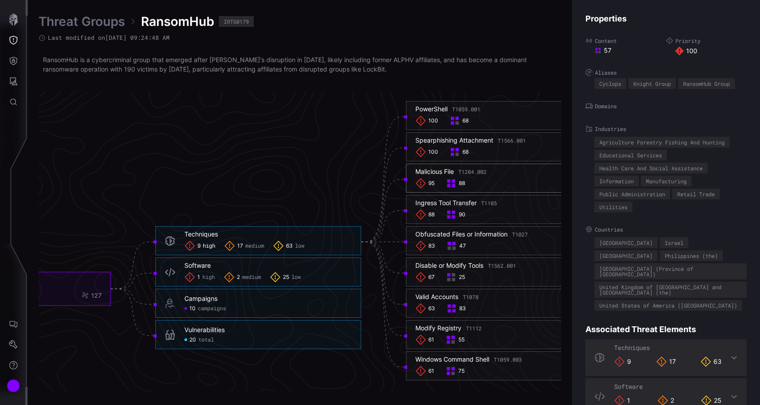
click at [449, 201] on div "Ingress Tool Transfer T1105" at bounding box center [455, 203] width 81 height 8
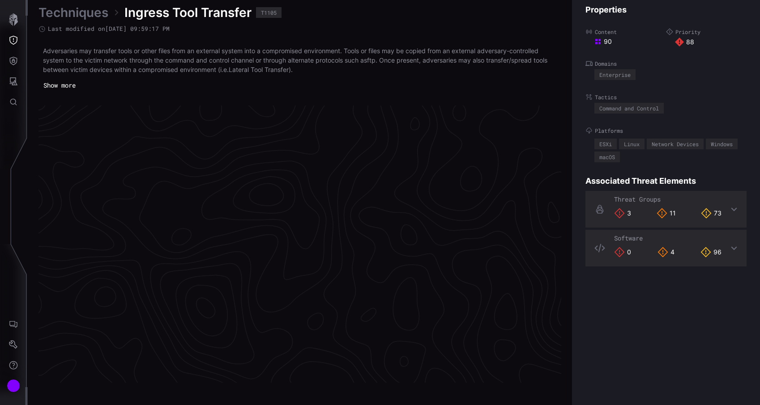
scroll to position [1875, 410]
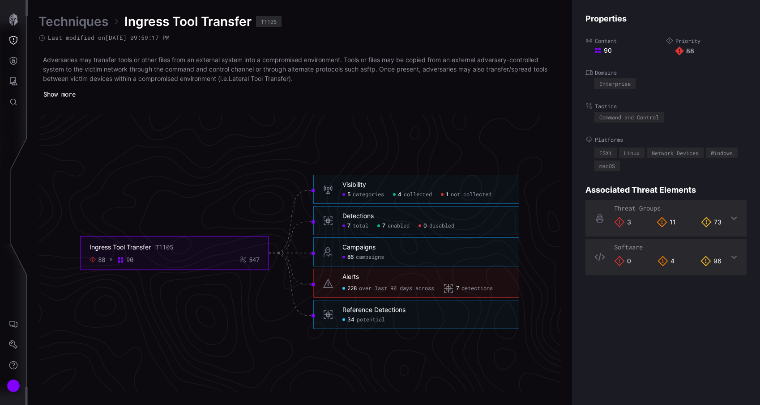
click at [357, 219] on div "Detections" at bounding box center [357, 217] width 31 height 8
click at [357, 227] on span "total" at bounding box center [361, 226] width 16 height 7
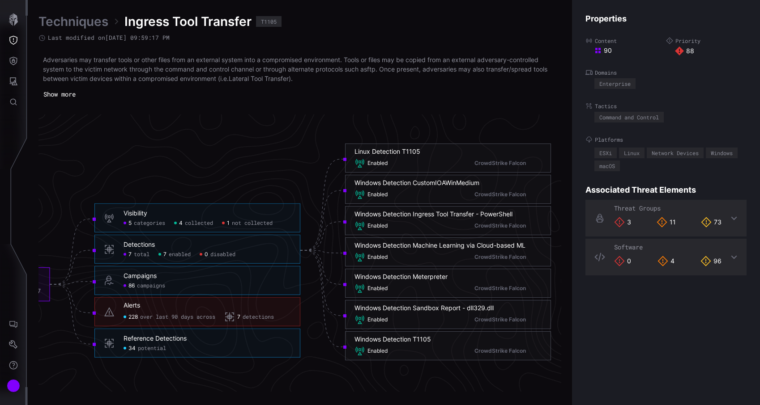
scroll to position [1875, 504]
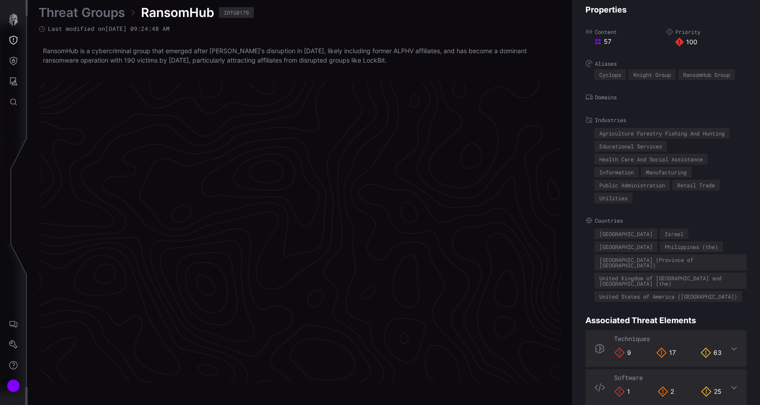
scroll to position [1864, 410]
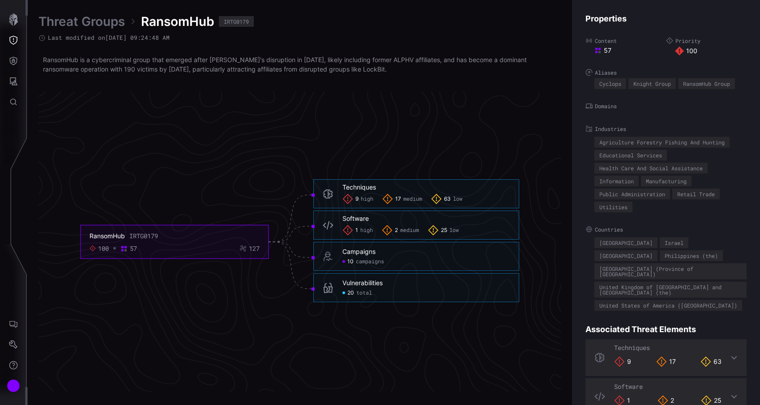
click at [354, 192] on div "Techniques 9 high 17 medium 63 low" at bounding box center [425, 193] width 167 height 21
click at [357, 195] on div "9 high" at bounding box center [357, 199] width 31 height 11
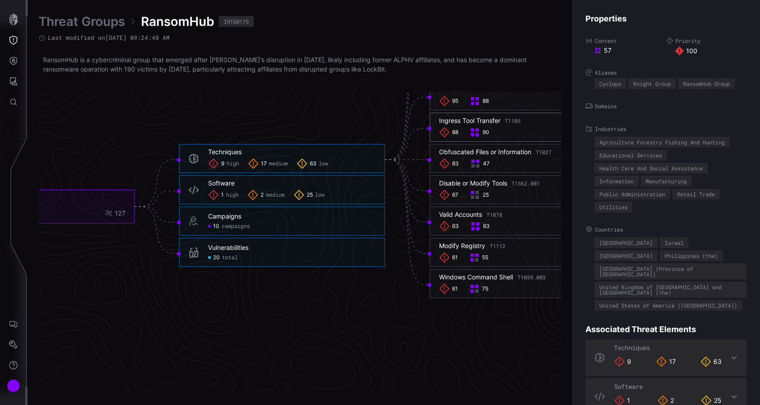
scroll to position [1946, 422]
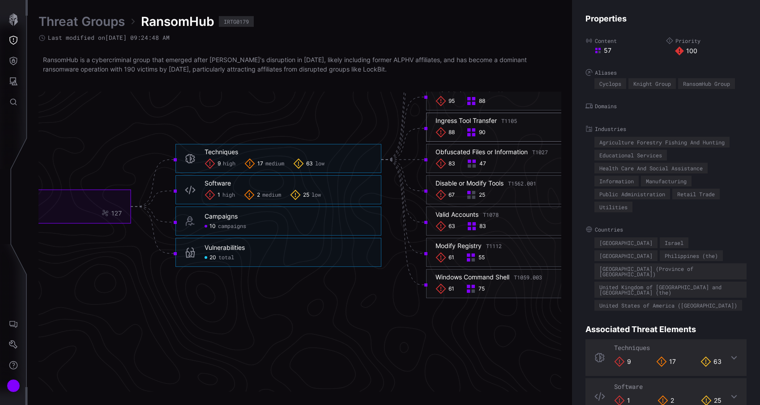
click at [478, 183] on div "Disable or Modify Tools T1562.001" at bounding box center [485, 183] width 101 height 8
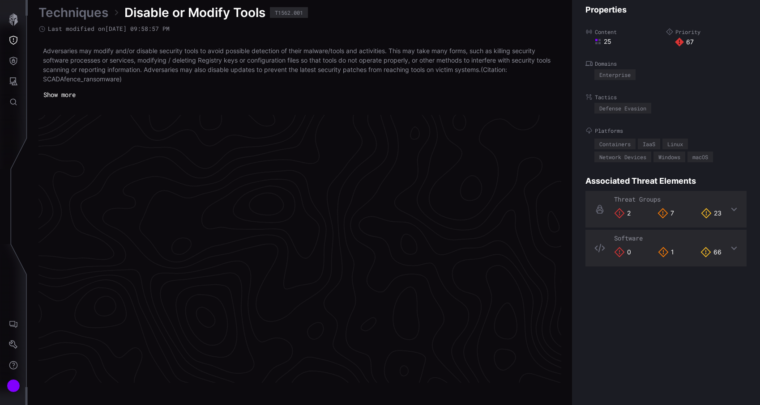
scroll to position [1880, 410]
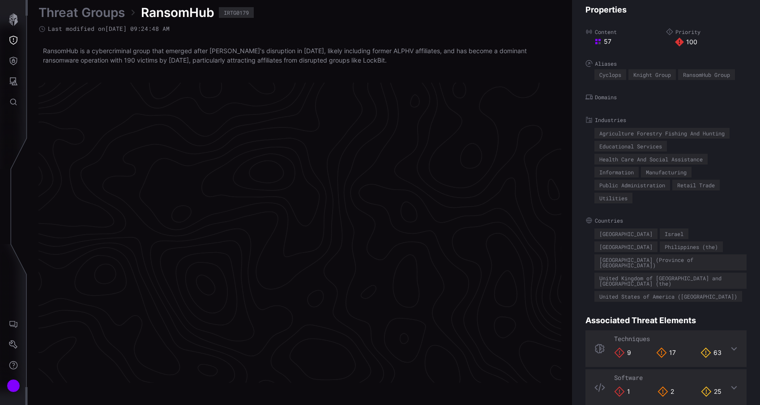
scroll to position [1864, 410]
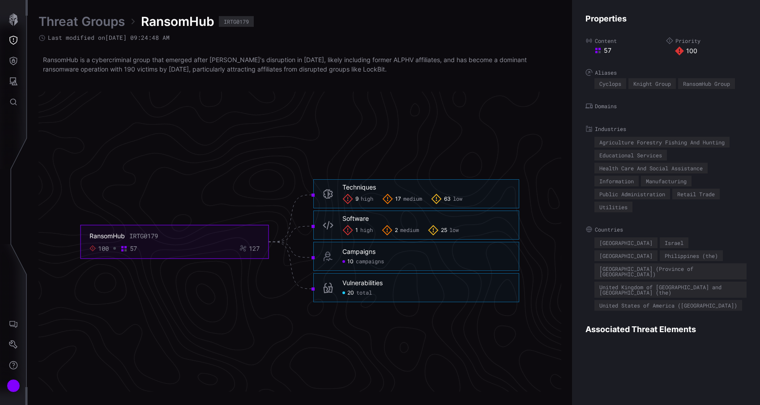
click at [375, 197] on div "9 high 17 medium 63 low" at bounding box center [425, 199] width 167 height 11
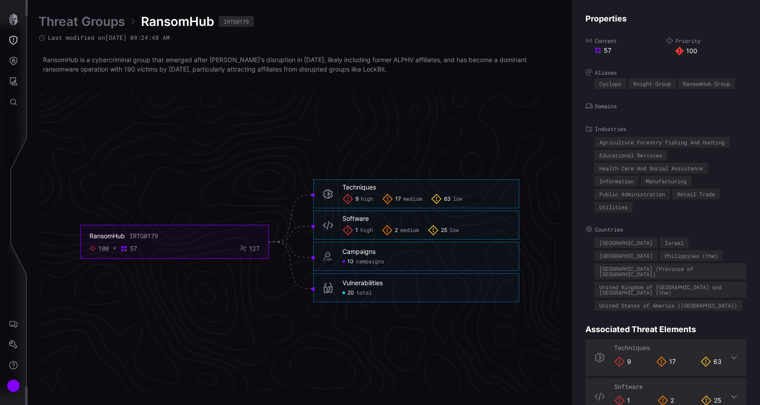
click at [366, 199] on span "high" at bounding box center [367, 199] width 13 height 7
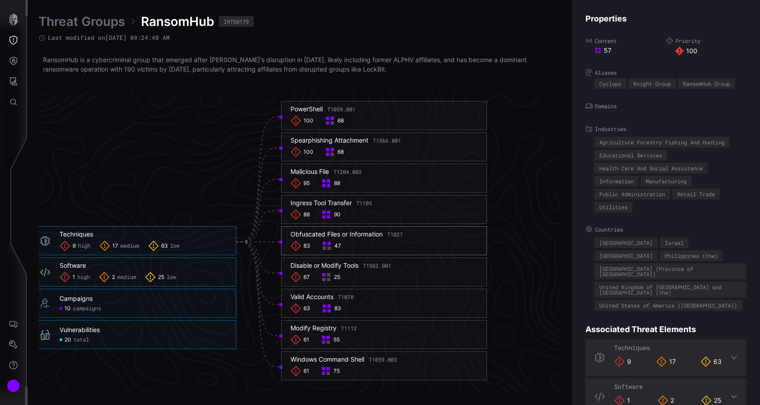
scroll to position [1877, 568]
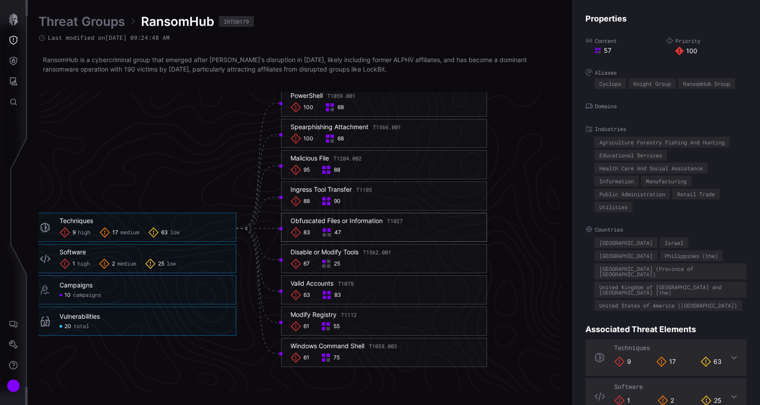
click at [346, 313] on span "T1112" at bounding box center [349, 314] width 16 height 7
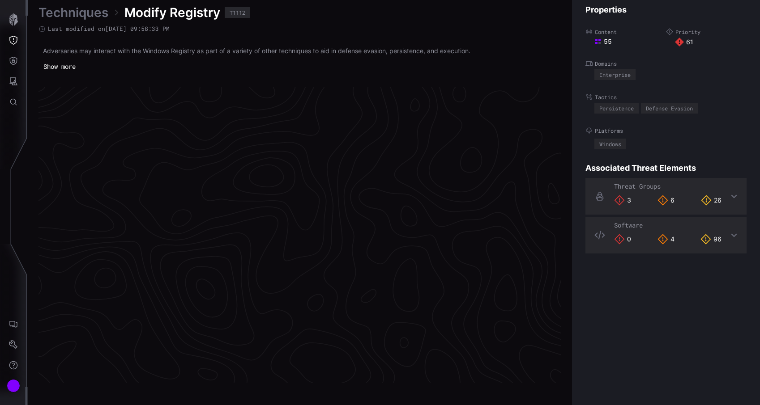
scroll to position [1866, 410]
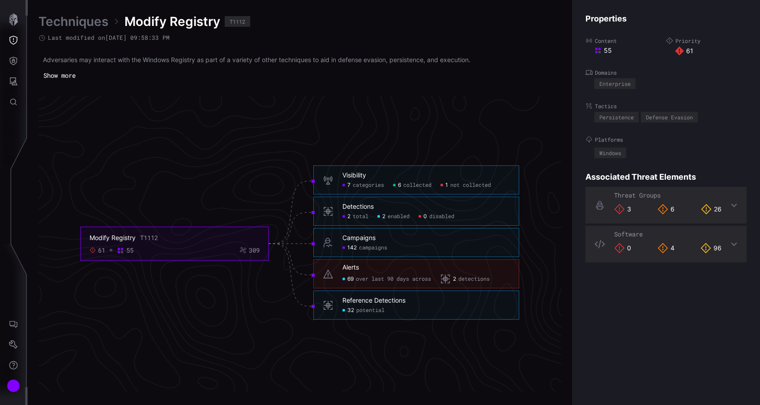
click at [364, 215] on span "total" at bounding box center [361, 216] width 16 height 7
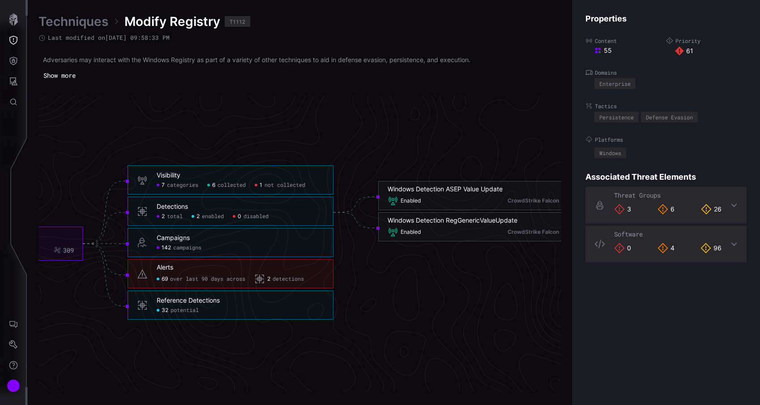
scroll to position [1866, 461]
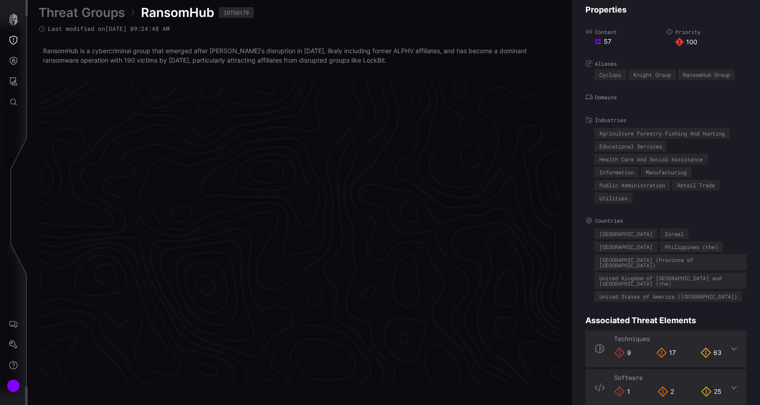
scroll to position [1864, 410]
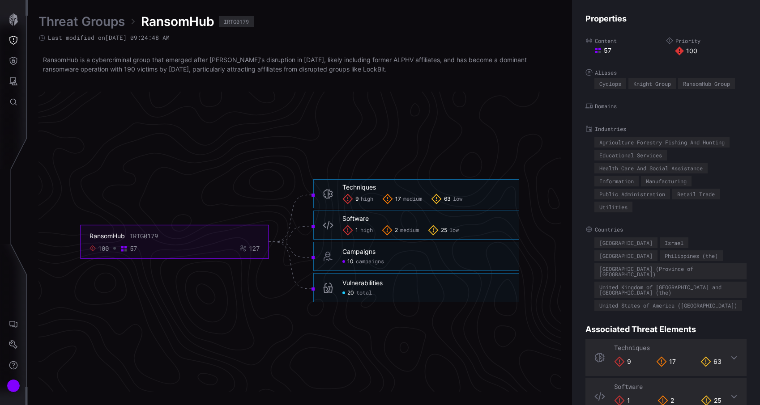
click at [368, 231] on span "high" at bounding box center [366, 230] width 13 height 7
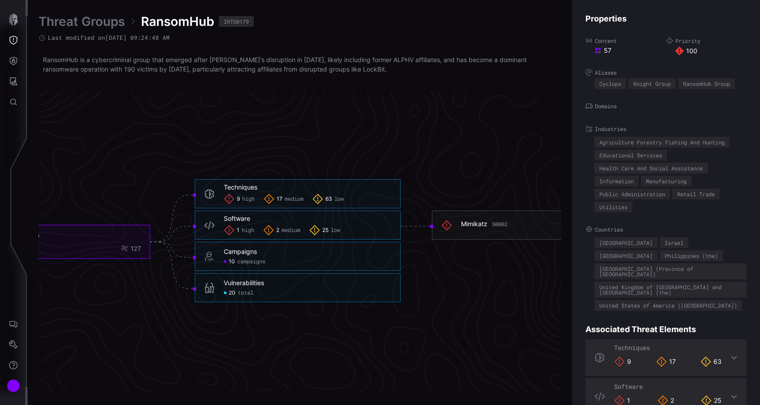
click at [293, 201] on span "medium" at bounding box center [294, 199] width 19 height 7
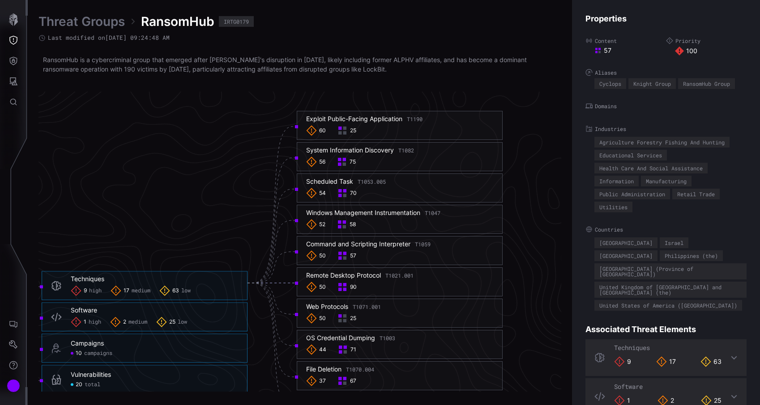
scroll to position [1822, 554]
click at [370, 123] on div "Exploit Public-Facing Application T1190" at bounding box center [364, 120] width 116 height 8
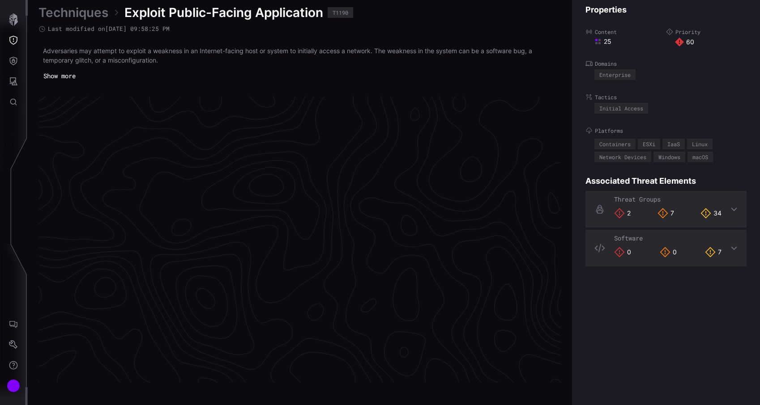
scroll to position [1871, 410]
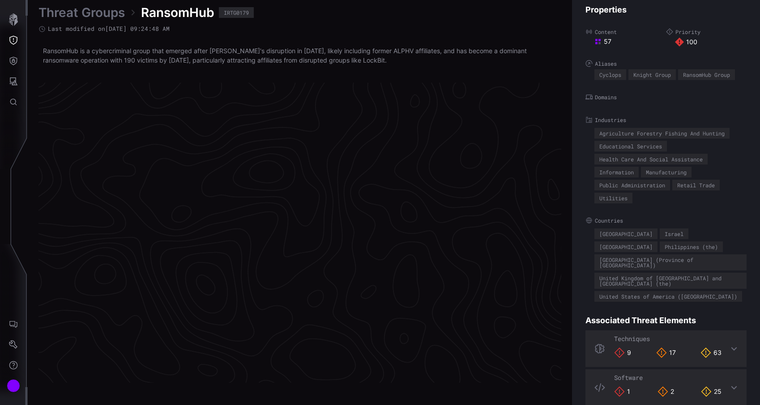
scroll to position [1864, 410]
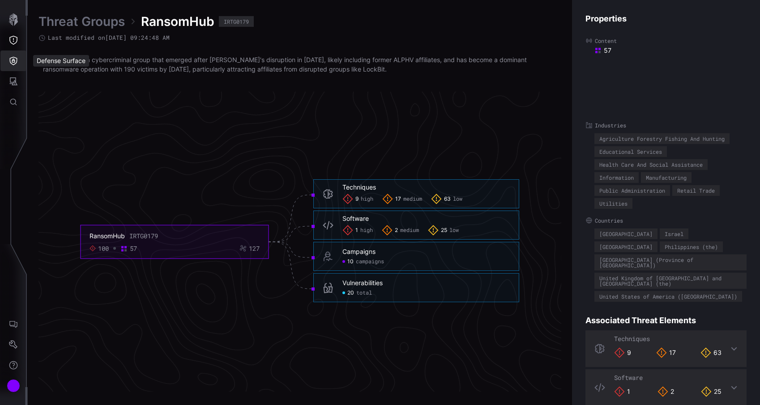
click at [15, 69] on button "Defense Surface" at bounding box center [13, 61] width 26 height 21
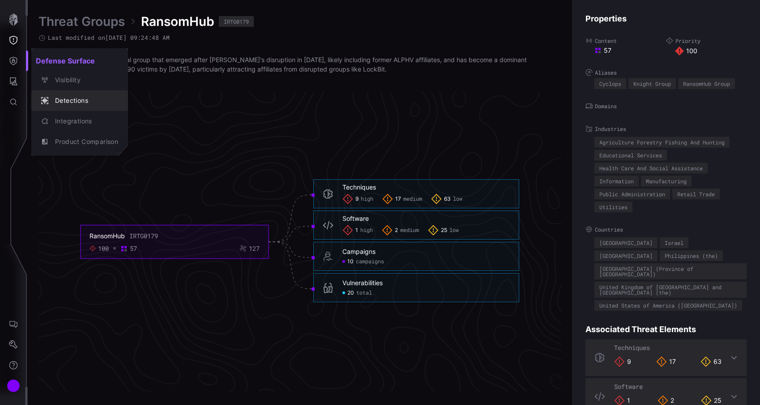
click at [67, 107] on button "Detections" at bounding box center [79, 100] width 97 height 21
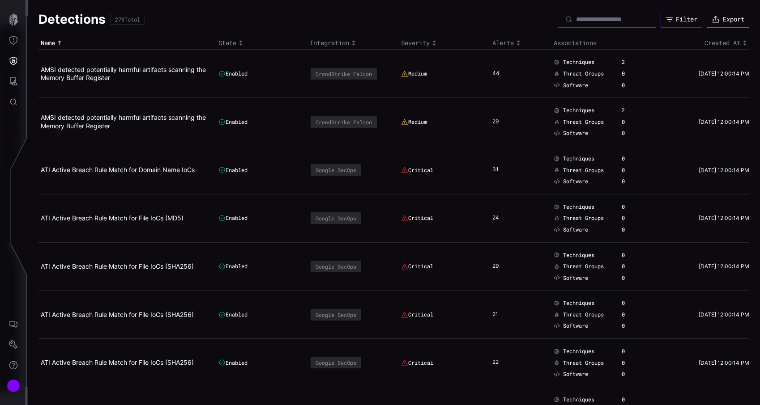
click at [669, 13] on button "Filter" at bounding box center [682, 19] width 42 height 17
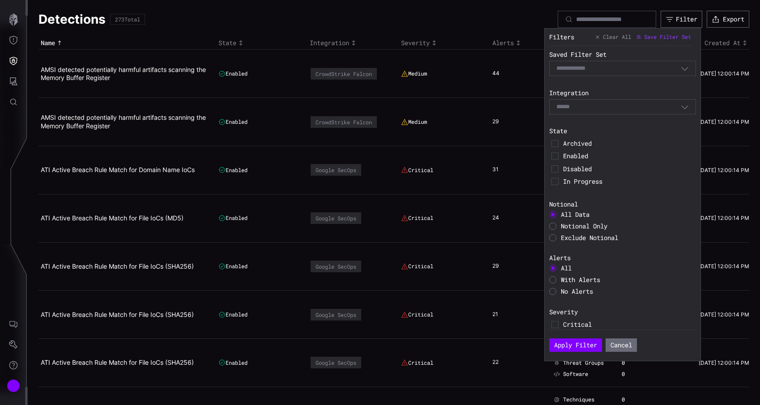
click at [595, 100] on div "Select" at bounding box center [622, 106] width 147 height 15
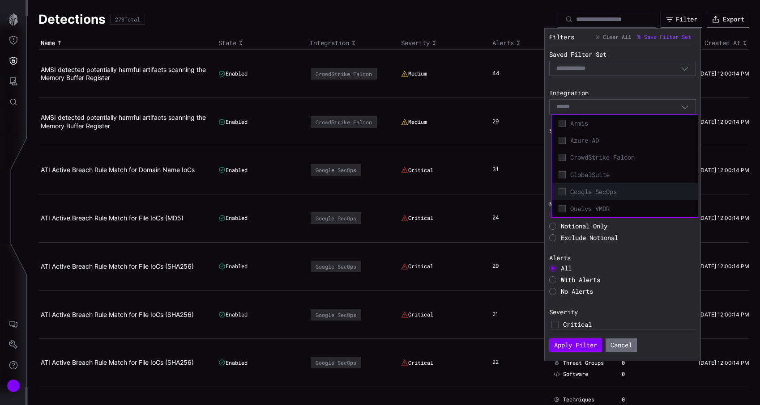
click at [601, 190] on span "Google SecOps" at bounding box center [630, 192] width 121 height 8
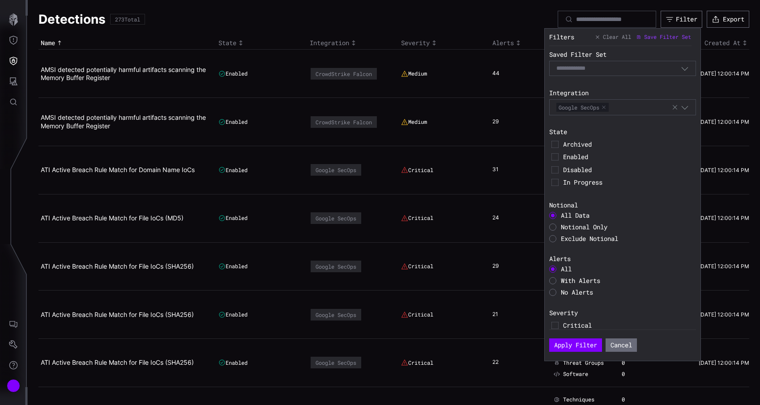
click at [576, 338] on section "Apply Filter Cancel" at bounding box center [622, 341] width 147 height 22
click at [576, 348] on button "Apply Filter" at bounding box center [575, 345] width 53 height 13
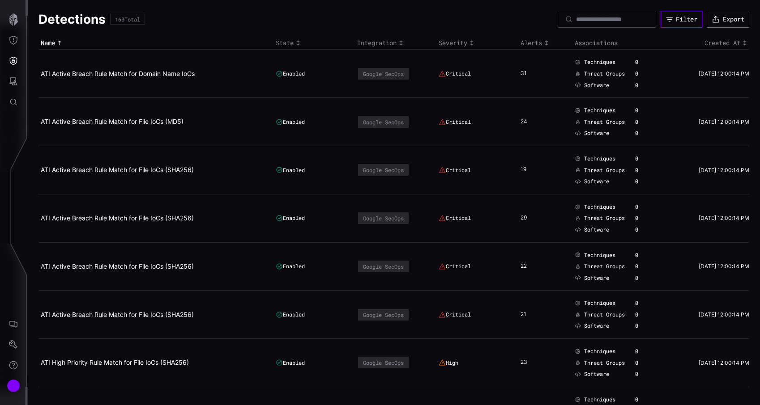
click at [681, 22] on div "Filter" at bounding box center [686, 19] width 21 height 8
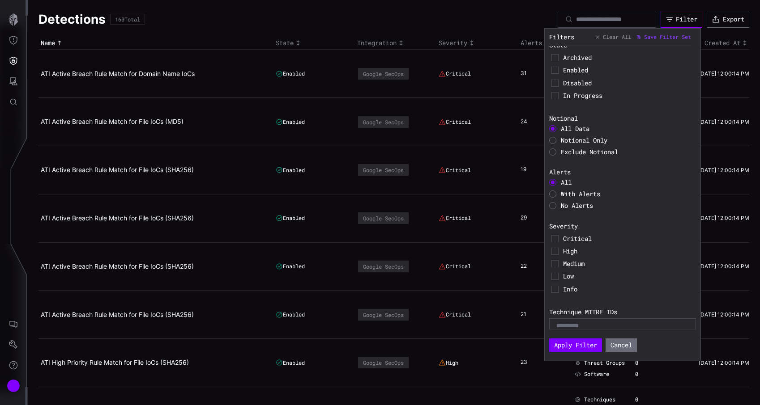
scroll to position [95, 0]
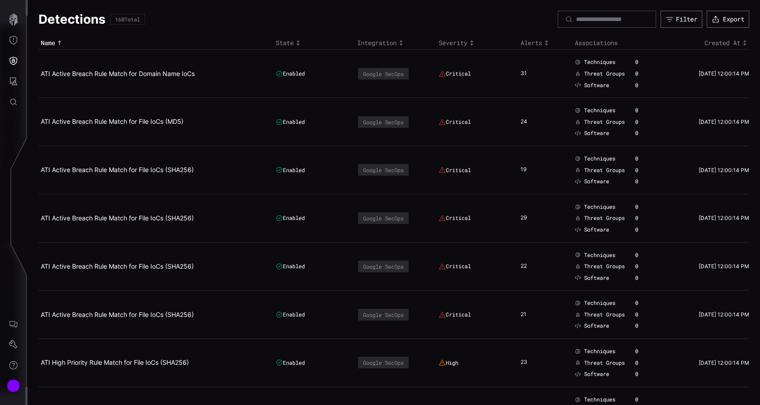
click at [528, 292] on td "21" at bounding box center [545, 315] width 54 height 48
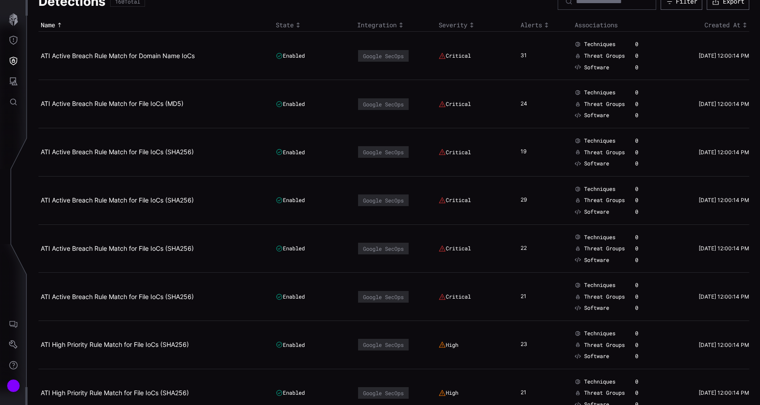
scroll to position [0, 0]
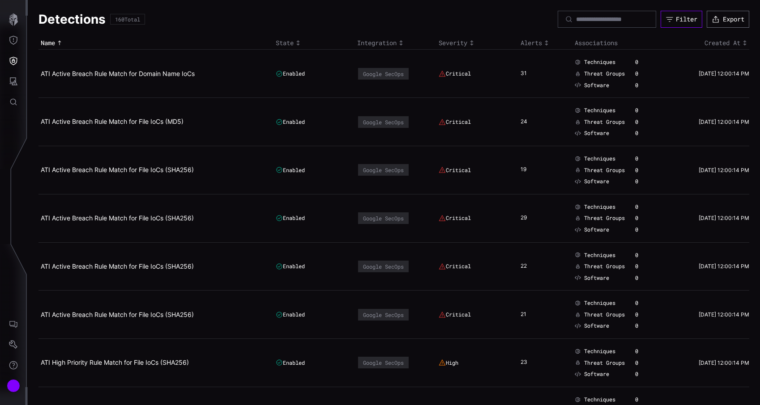
click at [670, 25] on button "Filter" at bounding box center [682, 19] width 42 height 17
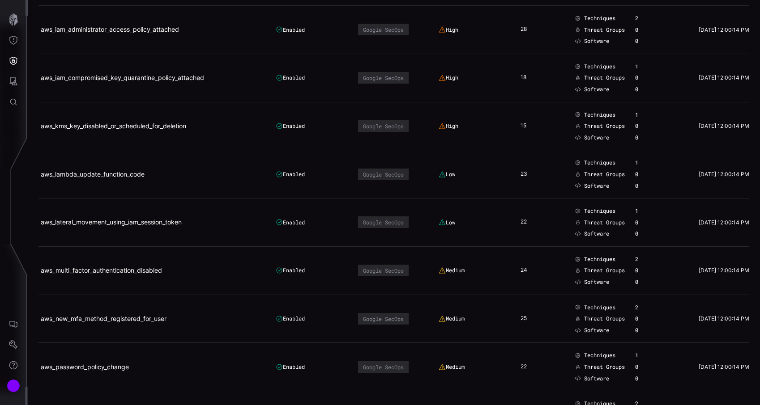
scroll to position [2145, 0]
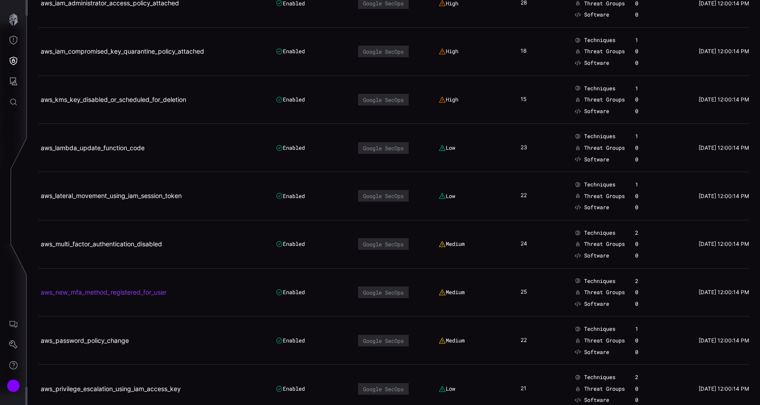
click at [166, 291] on link "aws_new_mfa_method_registered_for_user" at bounding box center [104, 293] width 126 height 8
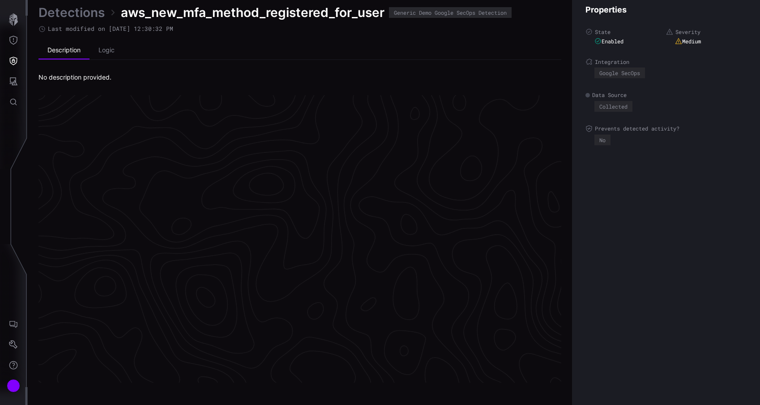
scroll to position [1870, 410]
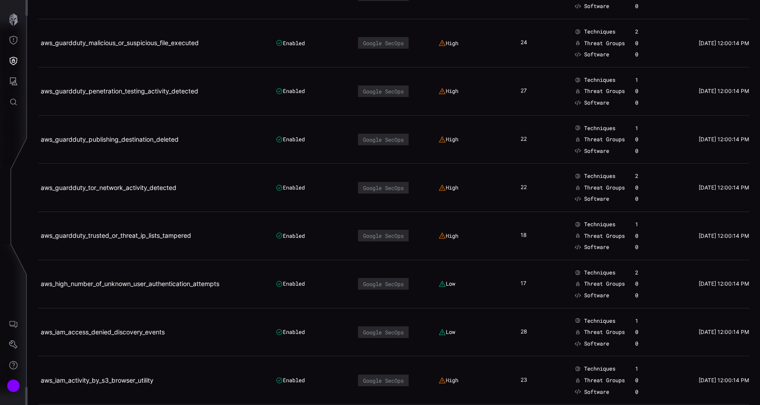
scroll to position [1745, 0]
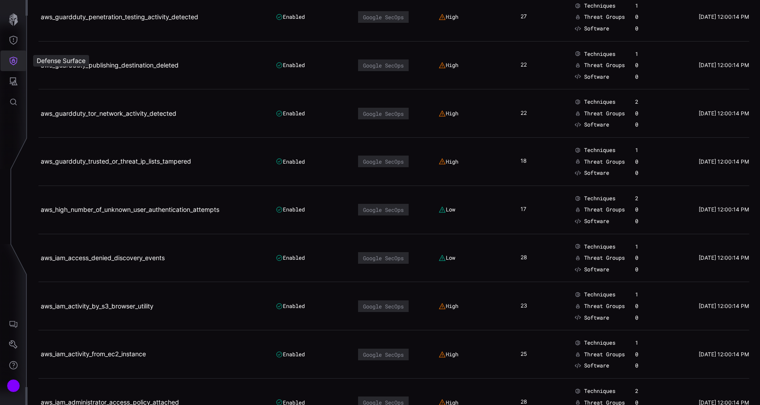
click at [18, 65] on button "Defense Surface" at bounding box center [13, 61] width 26 height 21
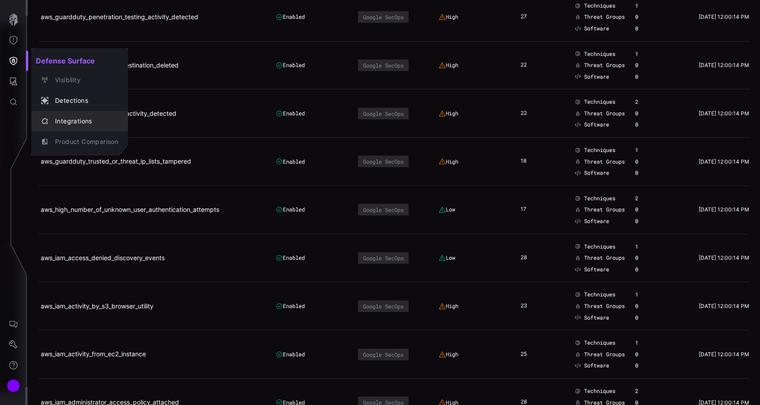
click at [63, 120] on div "Integrations" at bounding box center [85, 121] width 68 height 11
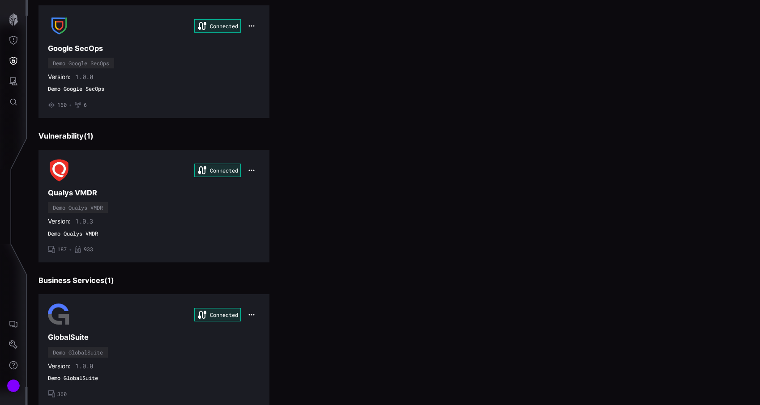
scroll to position [515, 0]
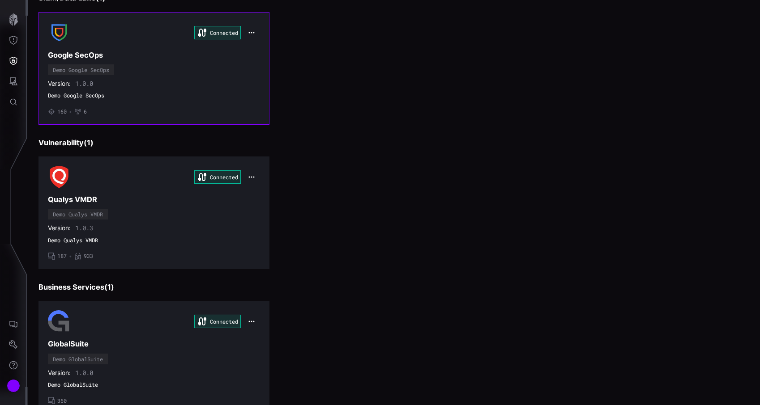
click at [173, 72] on div "Connected Google SecOps Demo Google SecOps Version: 1.0.0 Demo Google SecOps • …" at bounding box center [154, 68] width 212 height 94
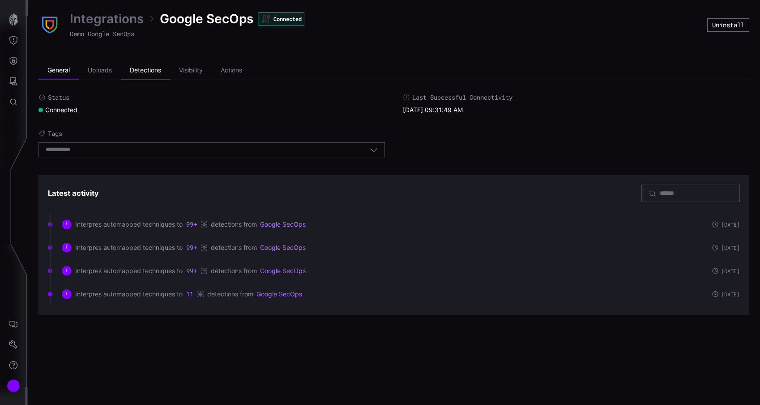
click at [159, 72] on li "Detections" at bounding box center [145, 71] width 49 height 18
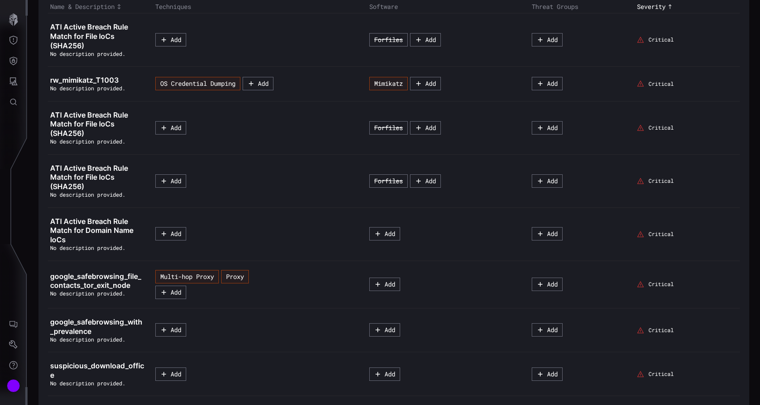
scroll to position [131, 0]
click at [186, 85] on button "OS Credential Dumping" at bounding box center [197, 83] width 85 height 13
click at [246, 143] on td "Add" at bounding box center [260, 127] width 214 height 53
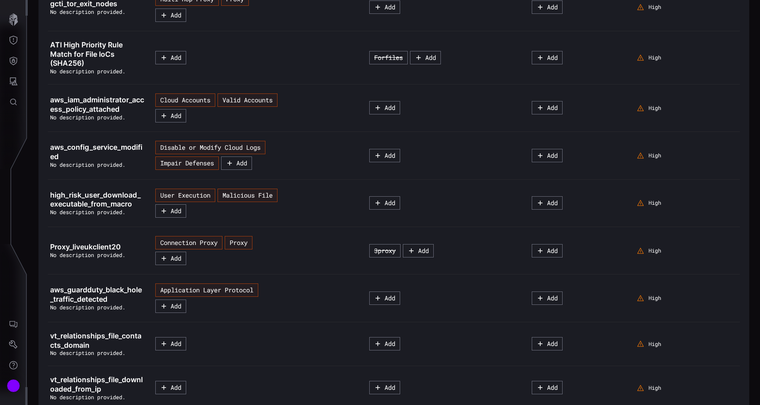
scroll to position [2264, 0]
click at [77, 201] on span "high_risk_user_download_executable_from_macro" at bounding box center [95, 199] width 90 height 18
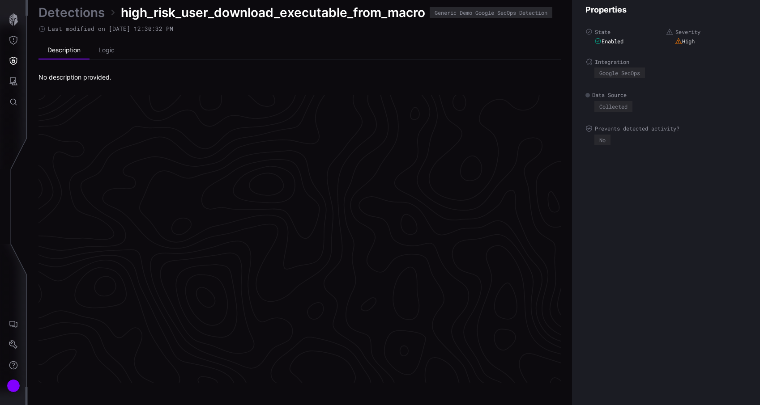
scroll to position [1870, 410]
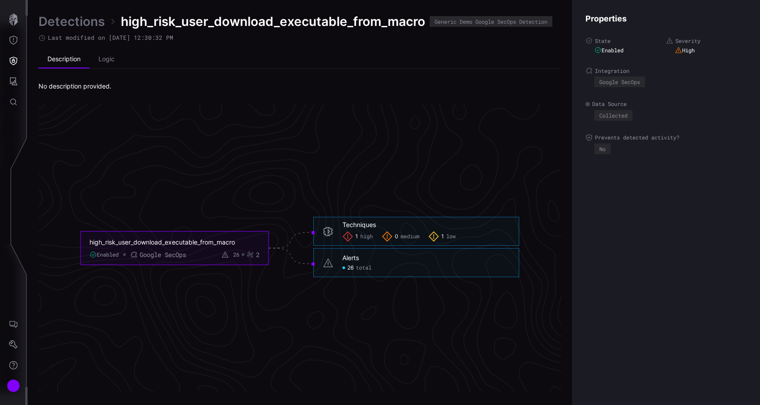
click at [214, 22] on span "high_risk_user_download_executable_from_macro" at bounding box center [273, 21] width 304 height 16
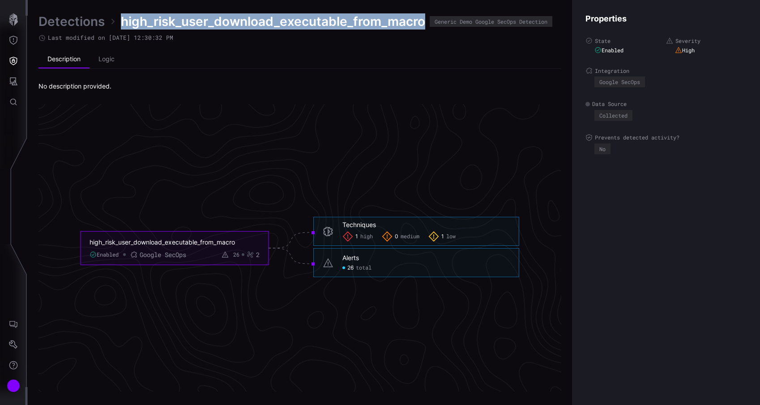
click at [214, 22] on span "high_risk_user_download_executable_from_macro" at bounding box center [273, 21] width 304 height 16
copy span "high_risk_user_download_executable_from_macro"
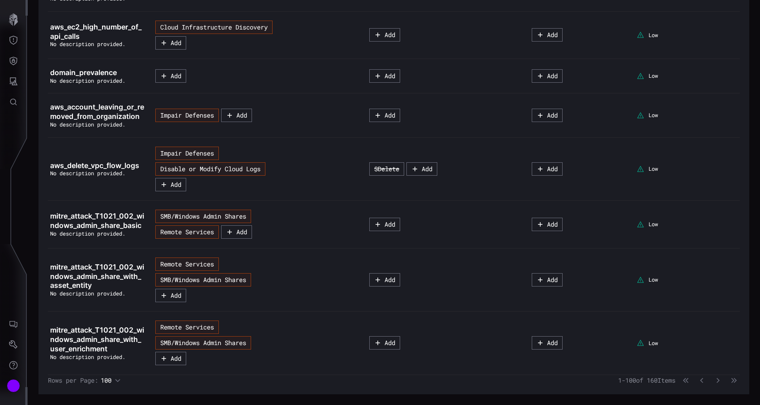
scroll to position [4513, 0]
click at [714, 381] on button "button" at bounding box center [718, 380] width 12 height 9
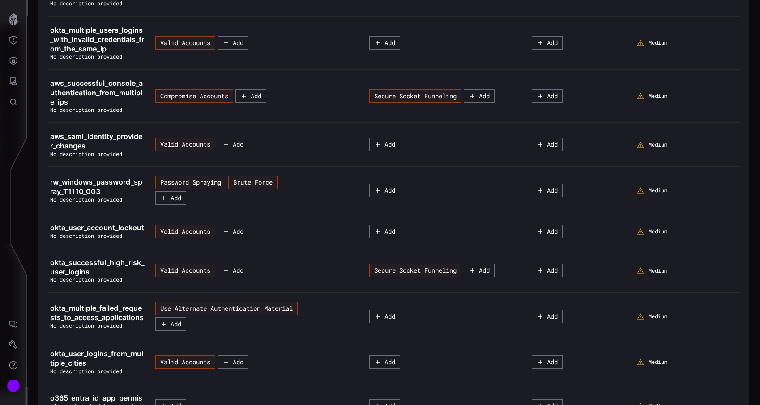
scroll to position [2735, 0]
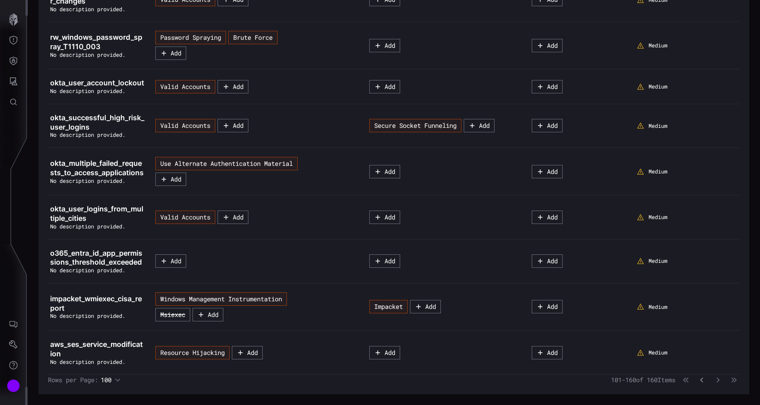
click at [703, 381] on icon "button" at bounding box center [702, 380] width 6 height 6
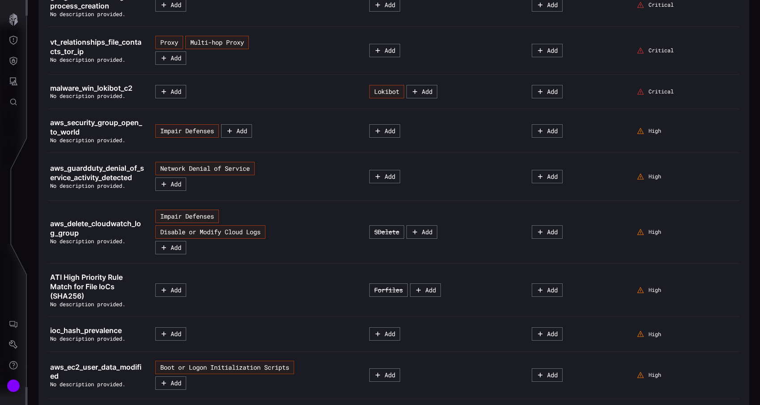
scroll to position [770, 0]
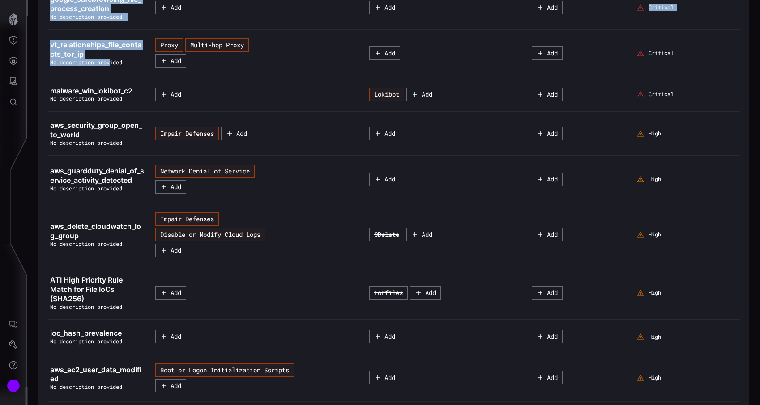
drag, startPoint x: 113, startPoint y: 60, endPoint x: 46, endPoint y: 47, distance: 67.9
drag, startPoint x: 47, startPoint y: 45, endPoint x: 74, endPoint y: 45, distance: 27.3
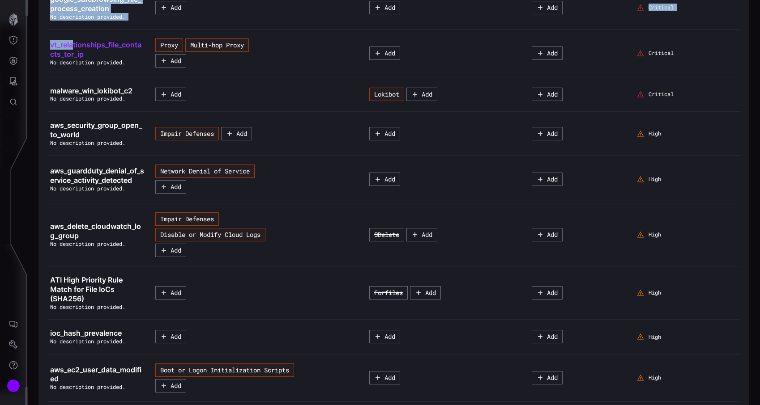
click at [108, 54] on link "vt_relationships_file_contacts_tor_ip" at bounding box center [97, 49] width 94 height 19
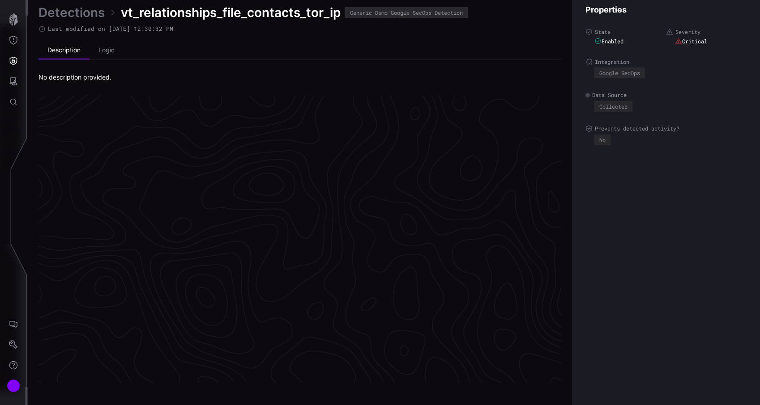
scroll to position [1870, 410]
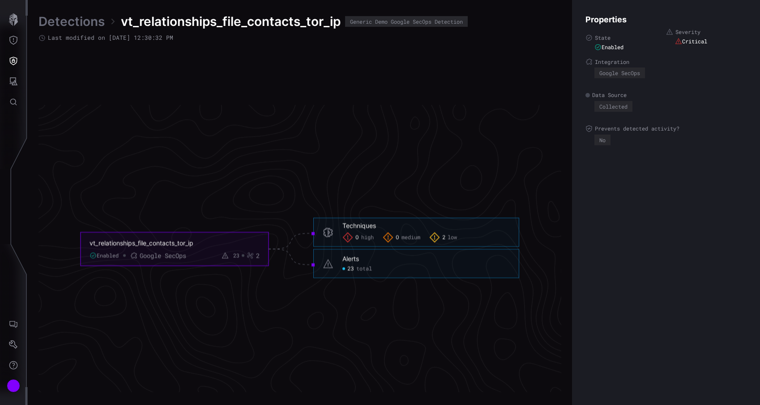
click at [230, 30] on span "vt_relationships_file_contacts_tor_ip" at bounding box center [231, 21] width 220 height 16
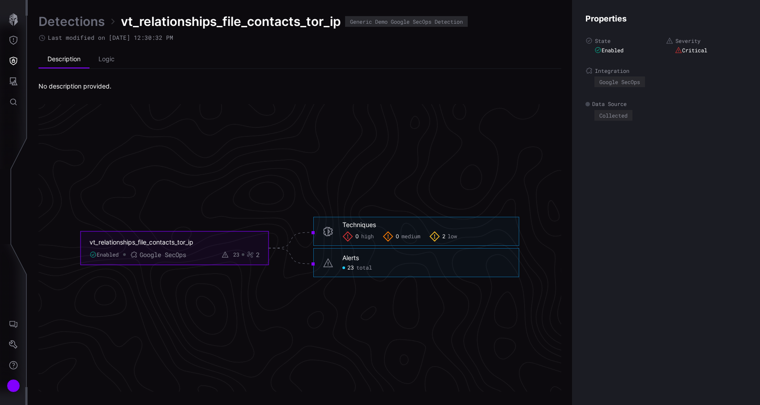
click at [243, 21] on span "vt_relationships_file_contacts_tor_ip" at bounding box center [231, 21] width 220 height 16
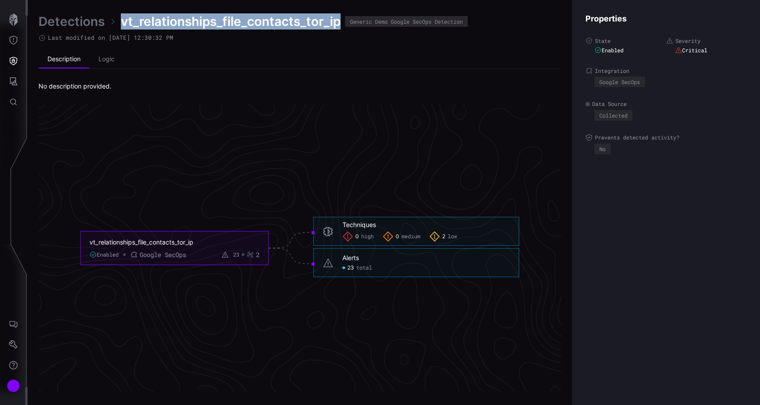
copy span "vt_relationships_file_contacts_tor_ip"
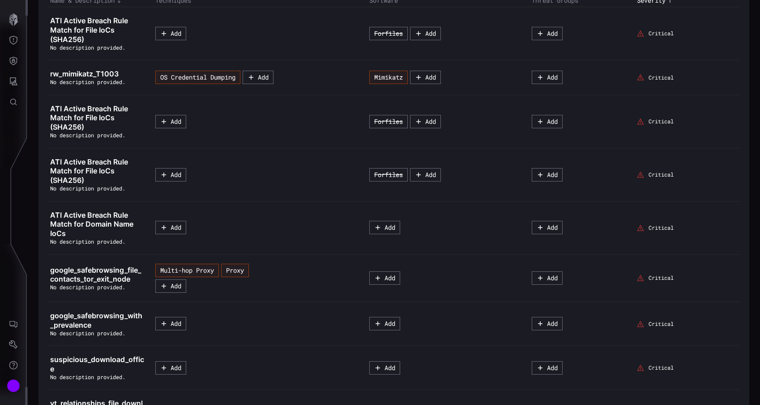
scroll to position [142, 0]
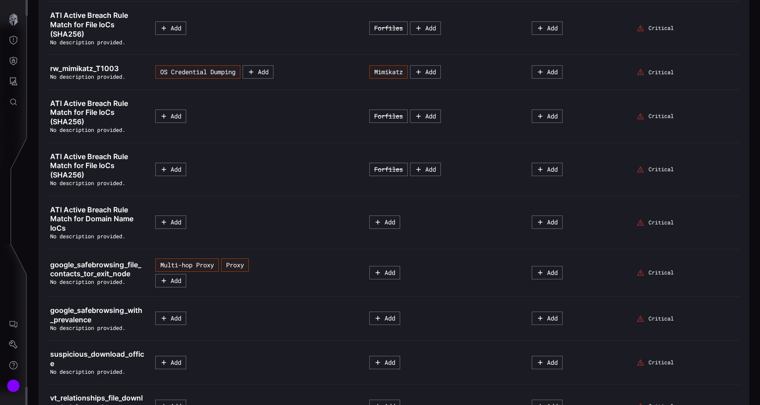
click at [103, 75] on span "No description provided." at bounding box center [87, 76] width 75 height 7
click at [102, 68] on span "rw_mimikatz_T1003" at bounding box center [84, 68] width 68 height 9
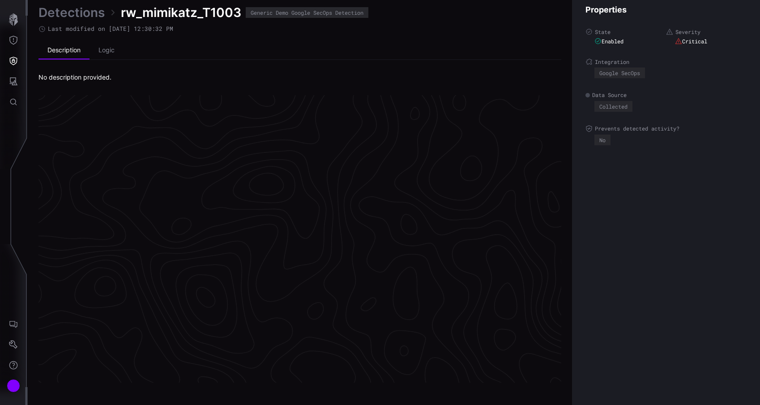
scroll to position [1870, 410]
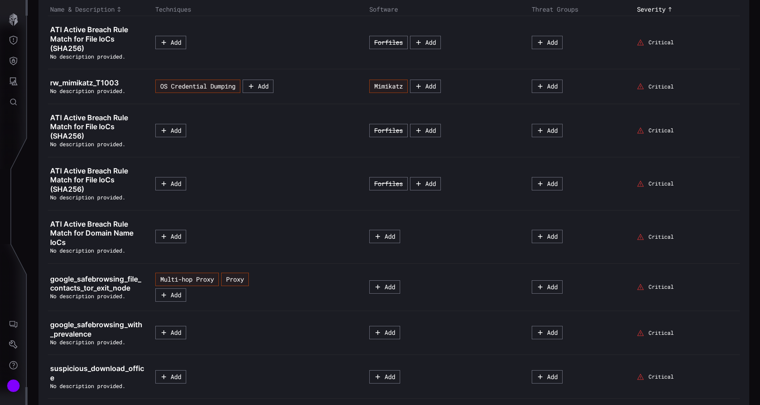
scroll to position [131, 0]
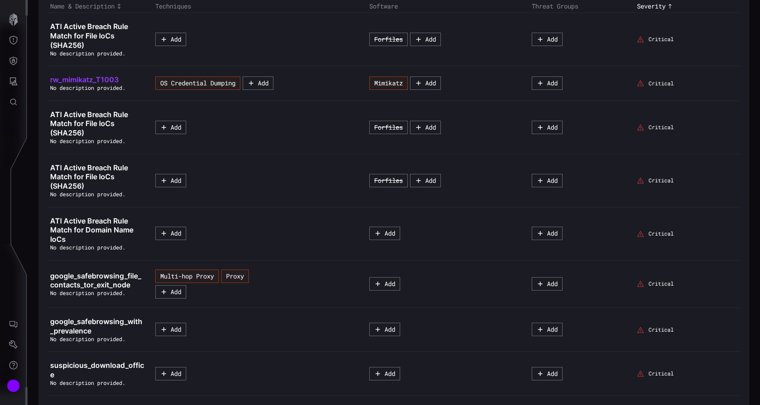
click at [112, 81] on span "rw_mimikatz_T1003" at bounding box center [84, 79] width 68 height 9
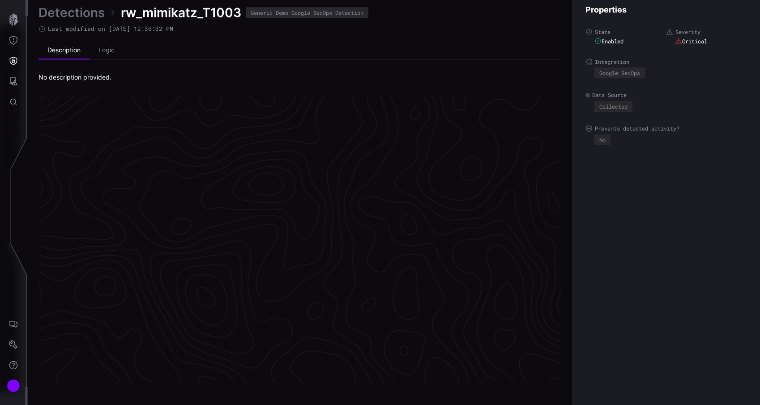
scroll to position [1870, 410]
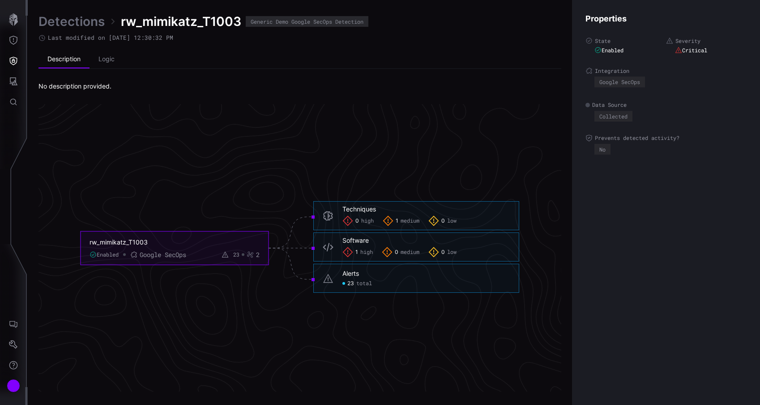
click at [205, 30] on div "Detections rw_mimikatz_T1003 Generic Demo Google SecOps Detection Last modified…" at bounding box center [299, 51] width 523 height 77
click at [204, 26] on span "rw_mimikatz_T1003" at bounding box center [181, 21] width 120 height 16
copy span "rw_mimikatz_T1003"
click at [10, 390] on div "Account" at bounding box center [13, 386] width 13 height 13
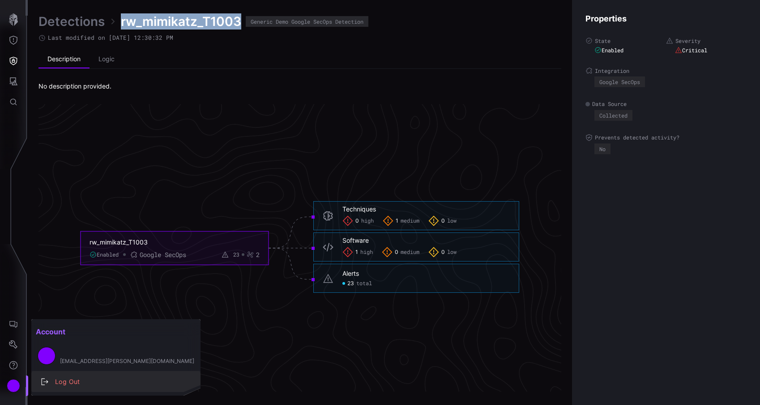
click at [58, 387] on div "Log Out" at bounding box center [121, 382] width 140 height 11
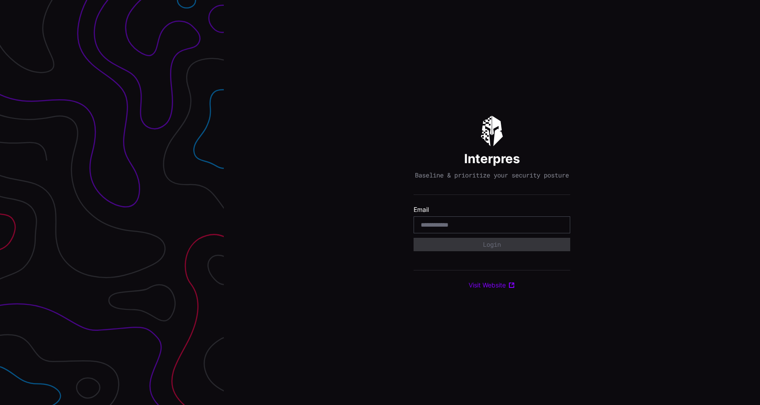
type input "**********"
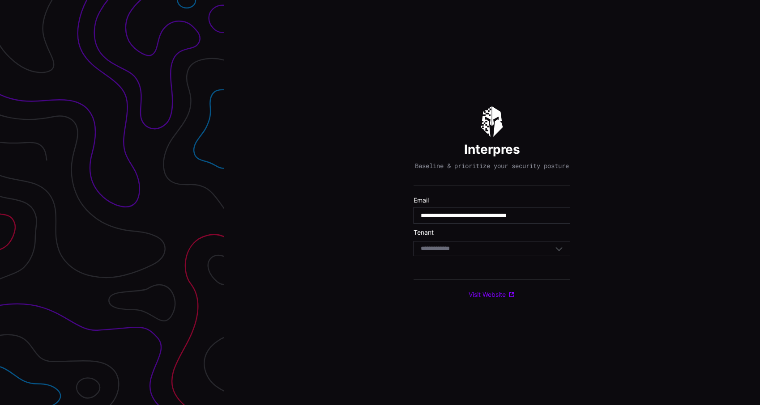
click at [471, 256] on div "Select Tenant" at bounding box center [492, 248] width 157 height 15
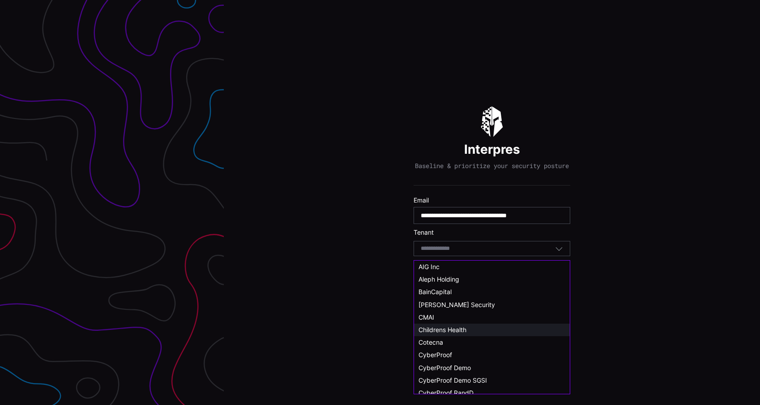
click at [462, 329] on span "Childrens Health" at bounding box center [442, 330] width 48 height 8
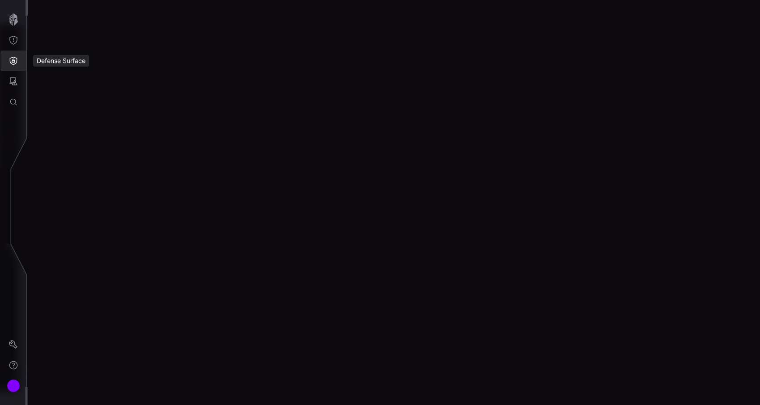
click at [17, 71] on button "Defense Surface" at bounding box center [13, 61] width 26 height 21
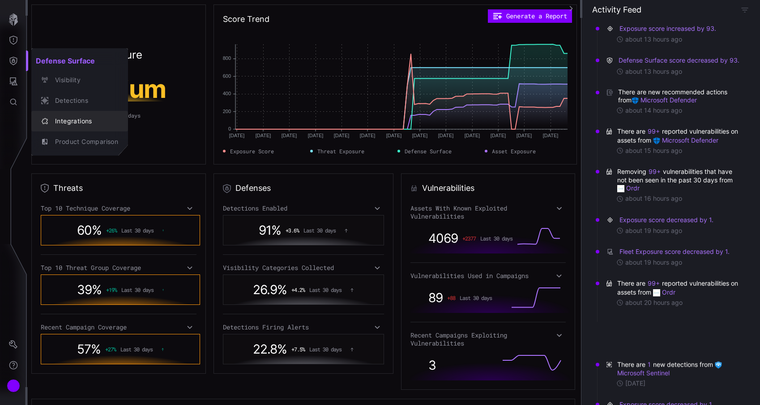
click at [80, 123] on div "Integrations" at bounding box center [85, 121] width 68 height 11
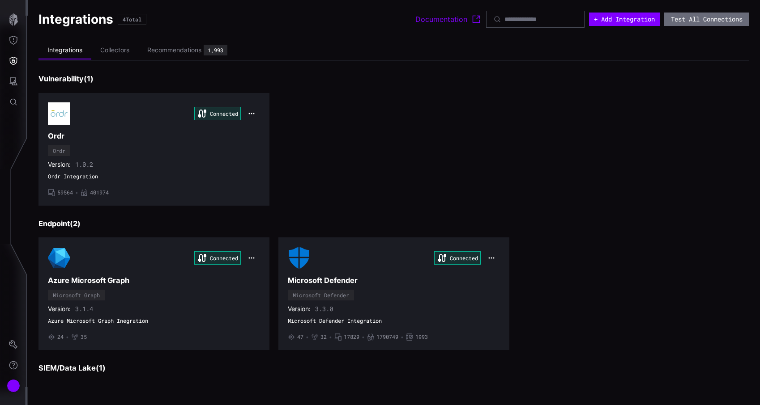
scroll to position [114, 0]
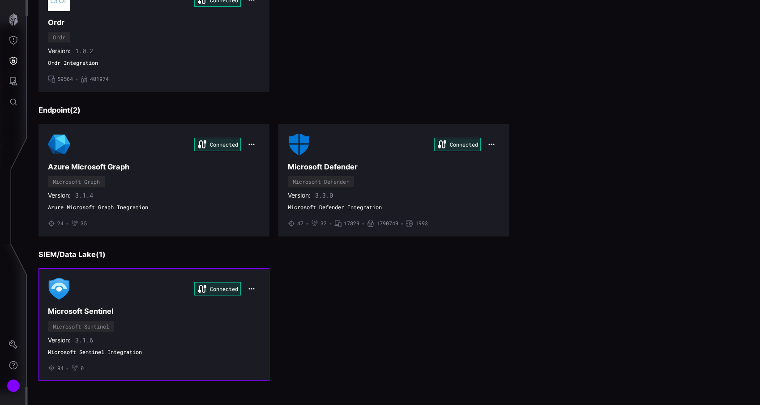
click at [179, 320] on div "Connected Microsoft Sentinel Microsoft Sentinel Version: 3.1.6 Microsoft Sentin…" at bounding box center [154, 325] width 212 height 94
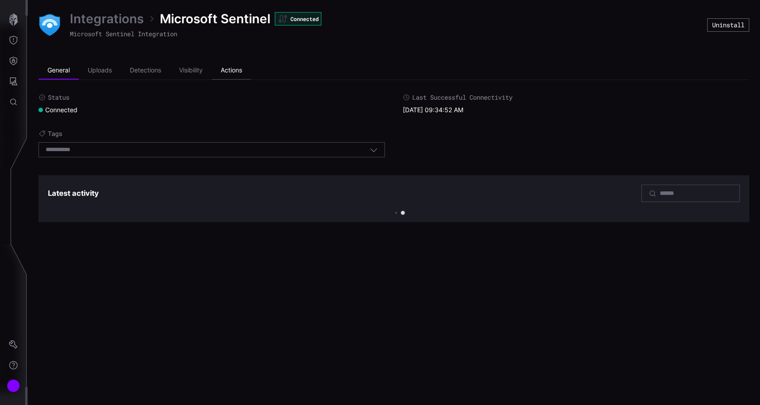
click at [229, 72] on li "Actions" at bounding box center [231, 71] width 39 height 18
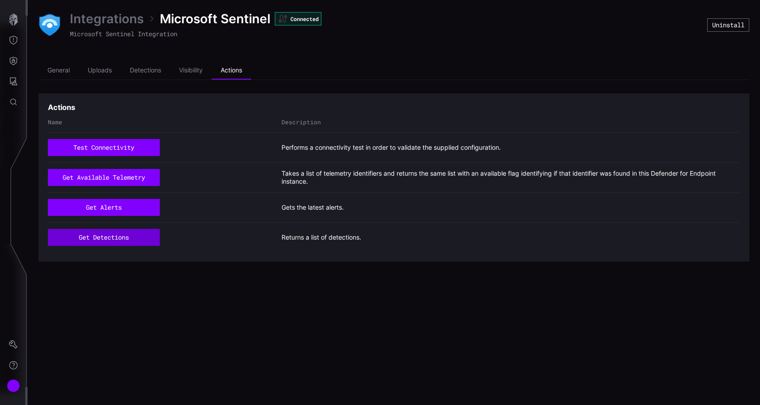
click at [99, 235] on button "get detections" at bounding box center [104, 237] width 112 height 17
click at [150, 71] on li "Detections" at bounding box center [145, 71] width 49 height 18
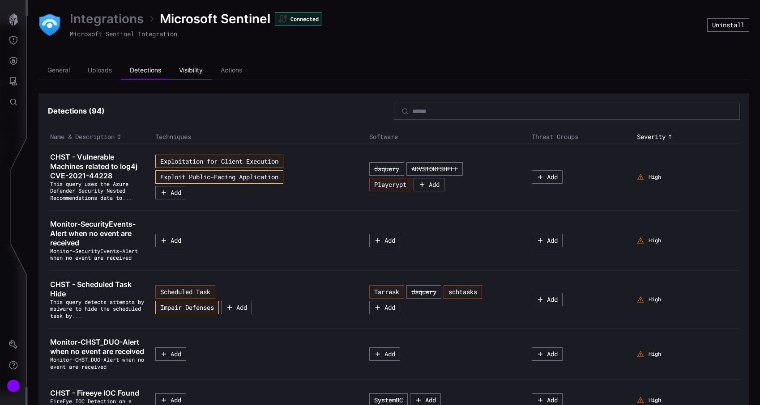
click at [190, 68] on li "Visibility" at bounding box center [191, 71] width 42 height 18
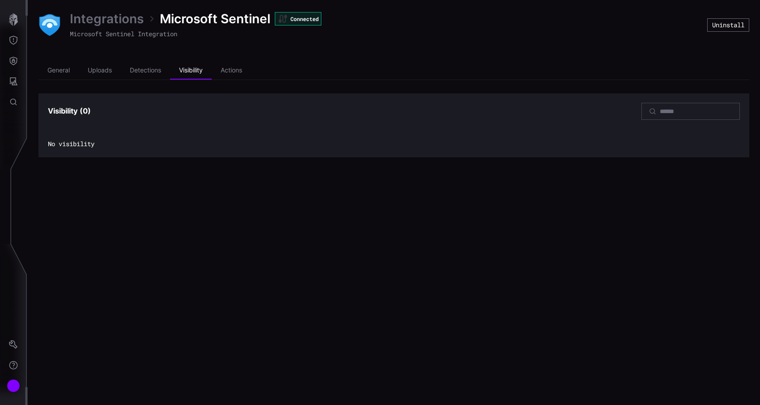
click at [234, 71] on li "Actions" at bounding box center [231, 71] width 39 height 18
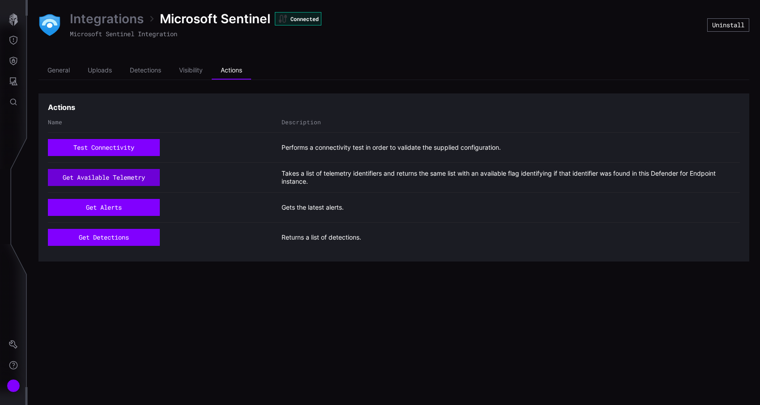
click at [123, 176] on button "get available telemetry" at bounding box center [104, 177] width 112 height 17
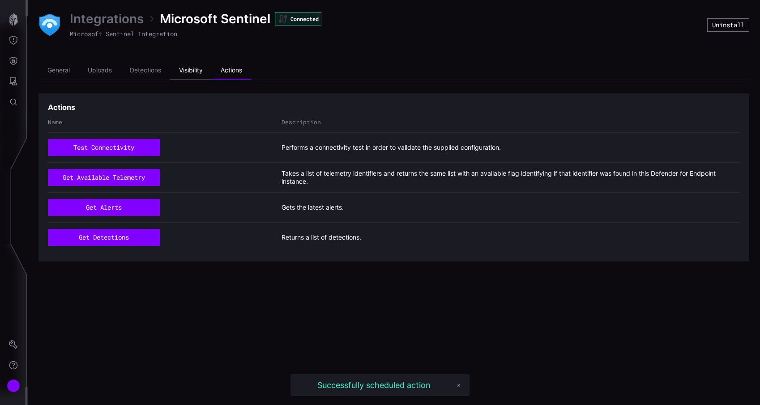
click at [194, 68] on li "Visibility" at bounding box center [191, 71] width 42 height 18
